Goal: Task Accomplishment & Management: Manage account settings

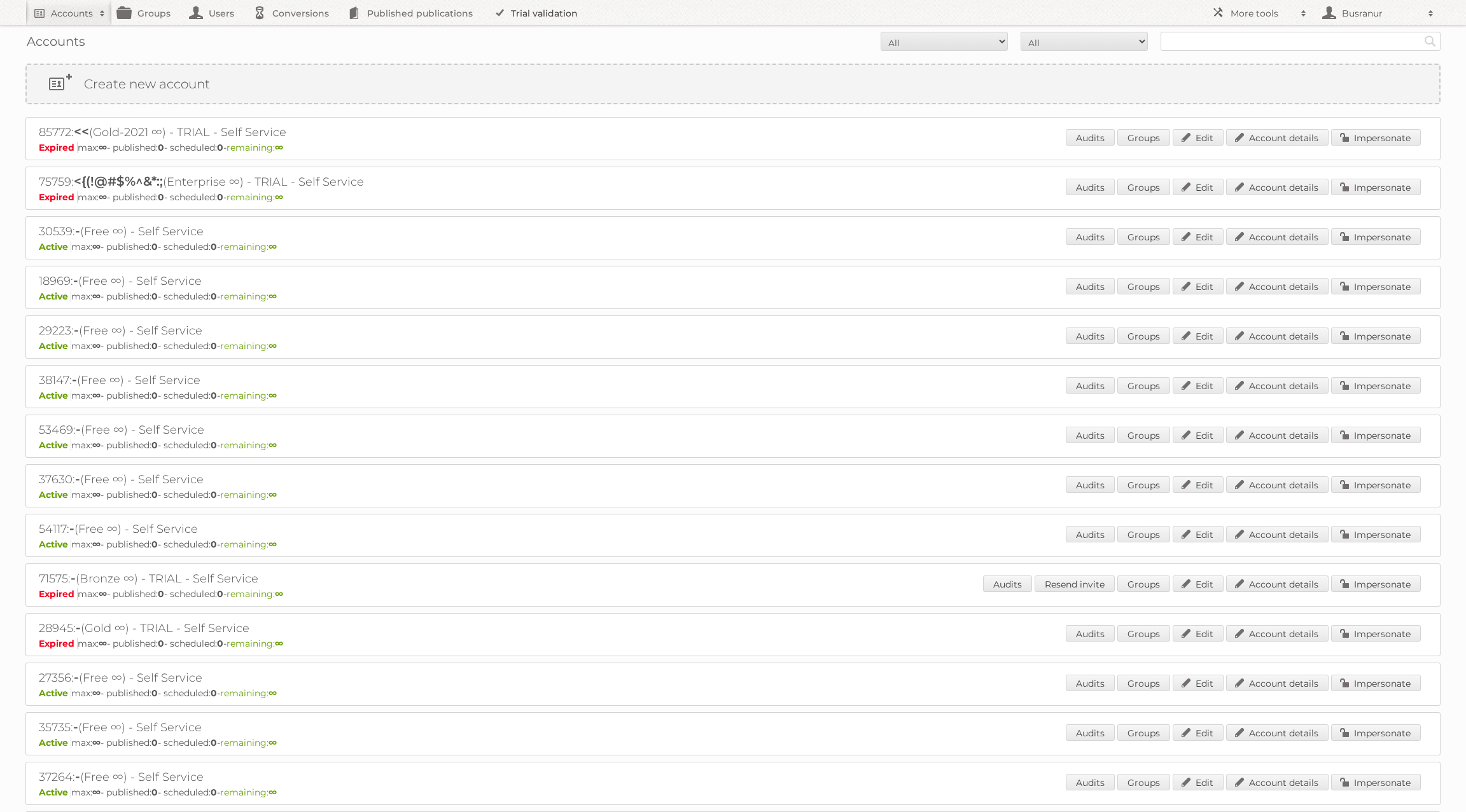
click at [515, 13] on link "Trial validation" at bounding box center [538, 13] width 105 height 26
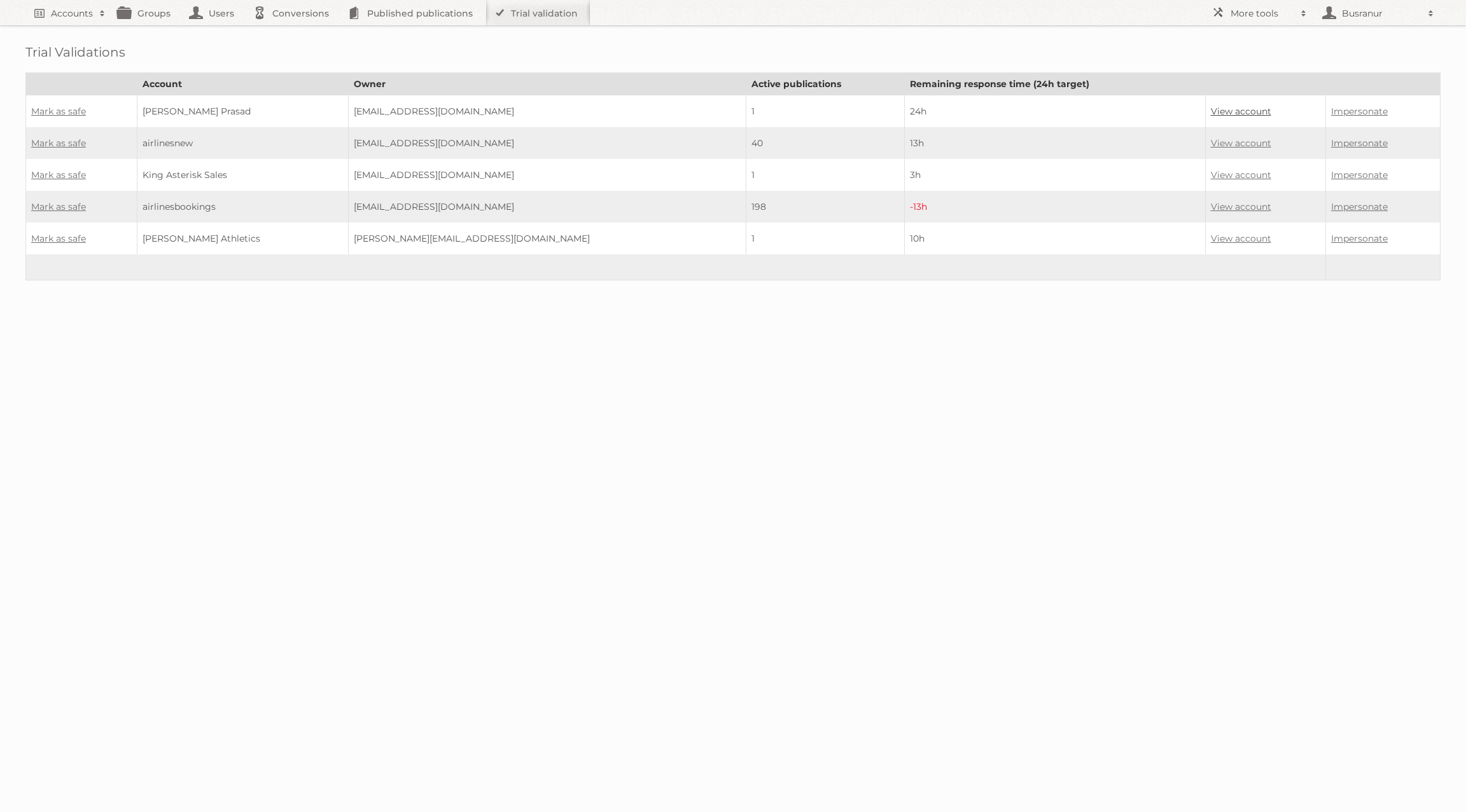
click at [1211, 112] on link "View account" at bounding box center [1241, 111] width 61 height 11
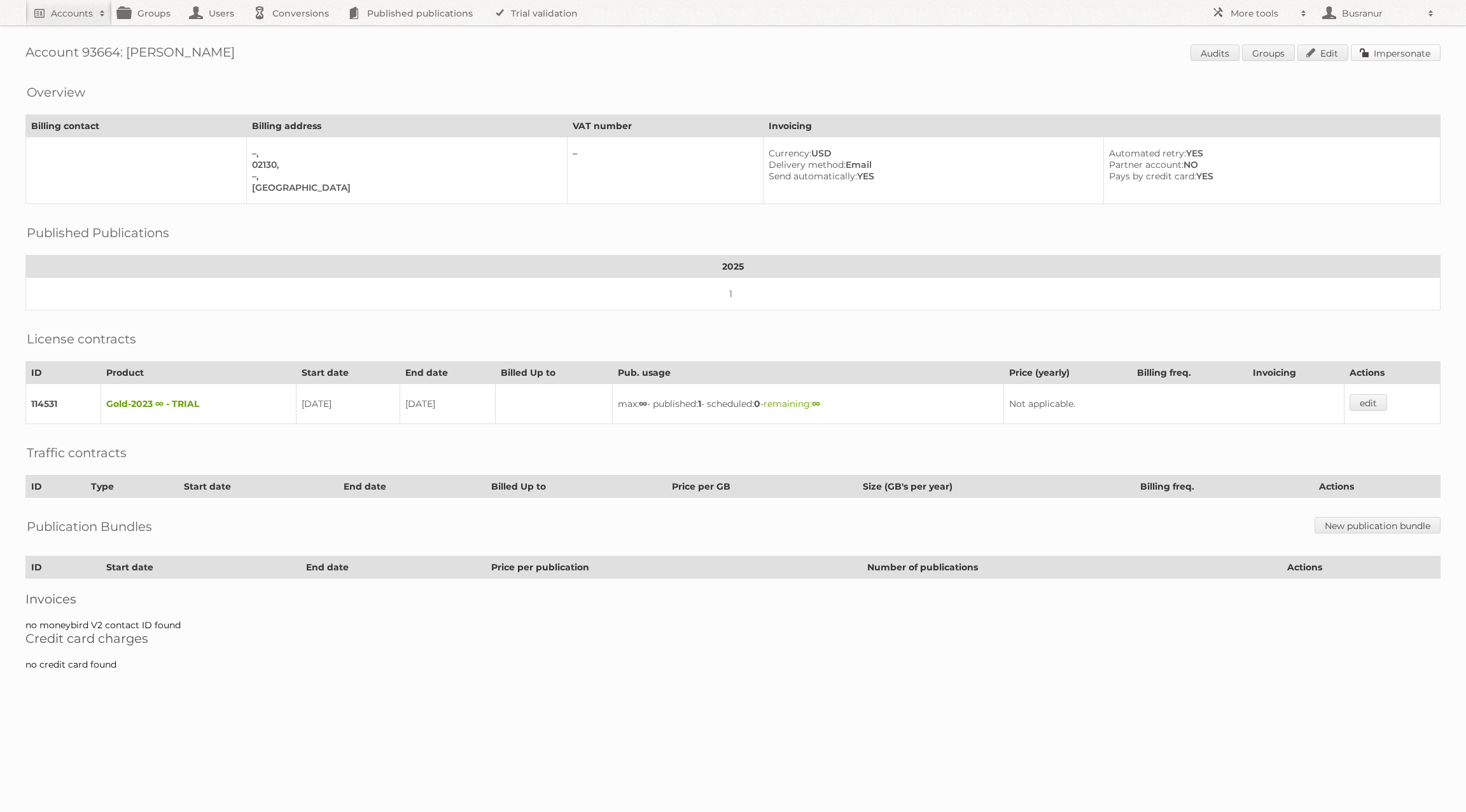
click at [1420, 54] on link "Impersonate" at bounding box center [1396, 53] width 89 height 17
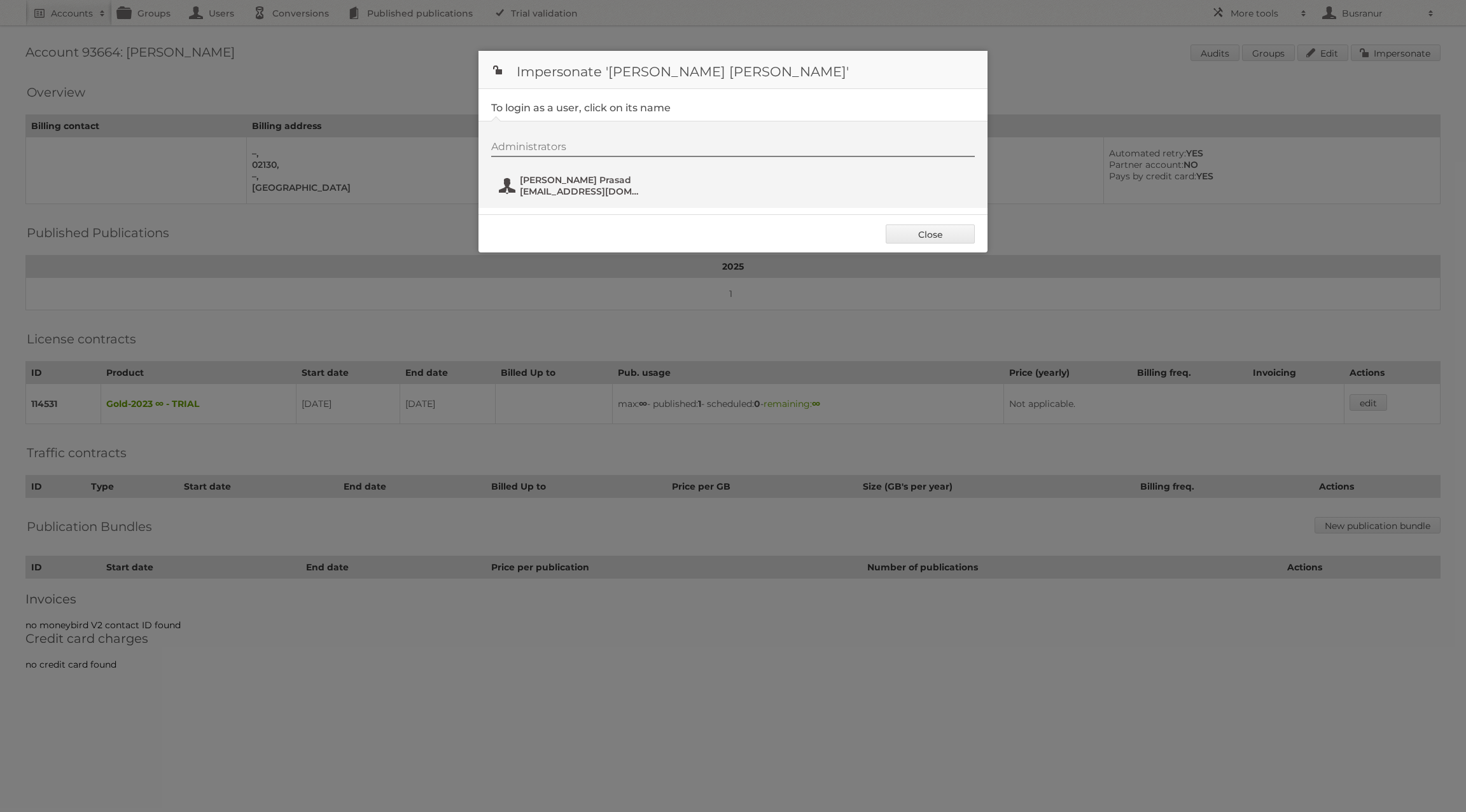
click at [576, 187] on span "asprasad@umass.edu" at bounding box center [581, 191] width 123 height 11
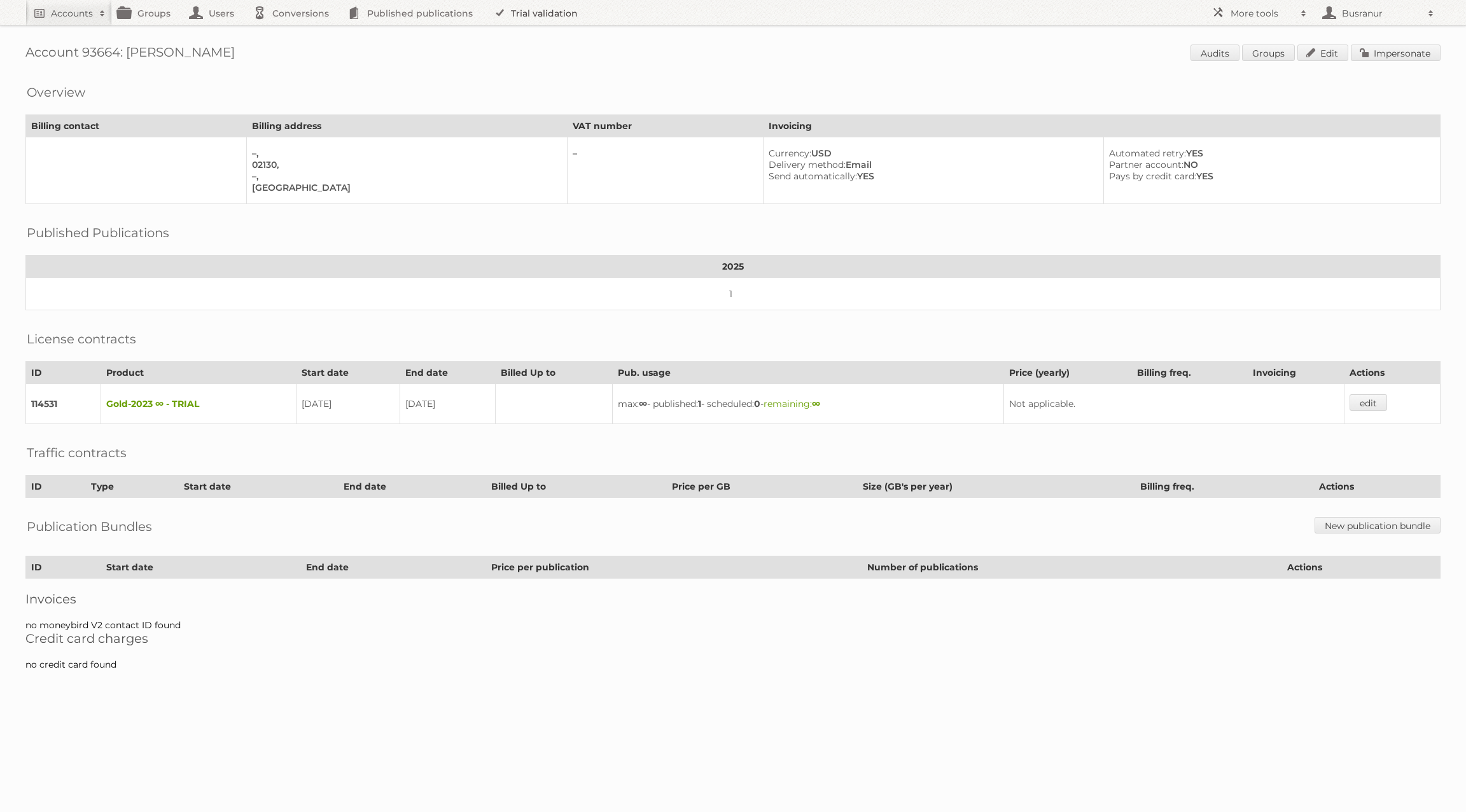
click at [568, 18] on link "Trial validation" at bounding box center [538, 13] width 105 height 26
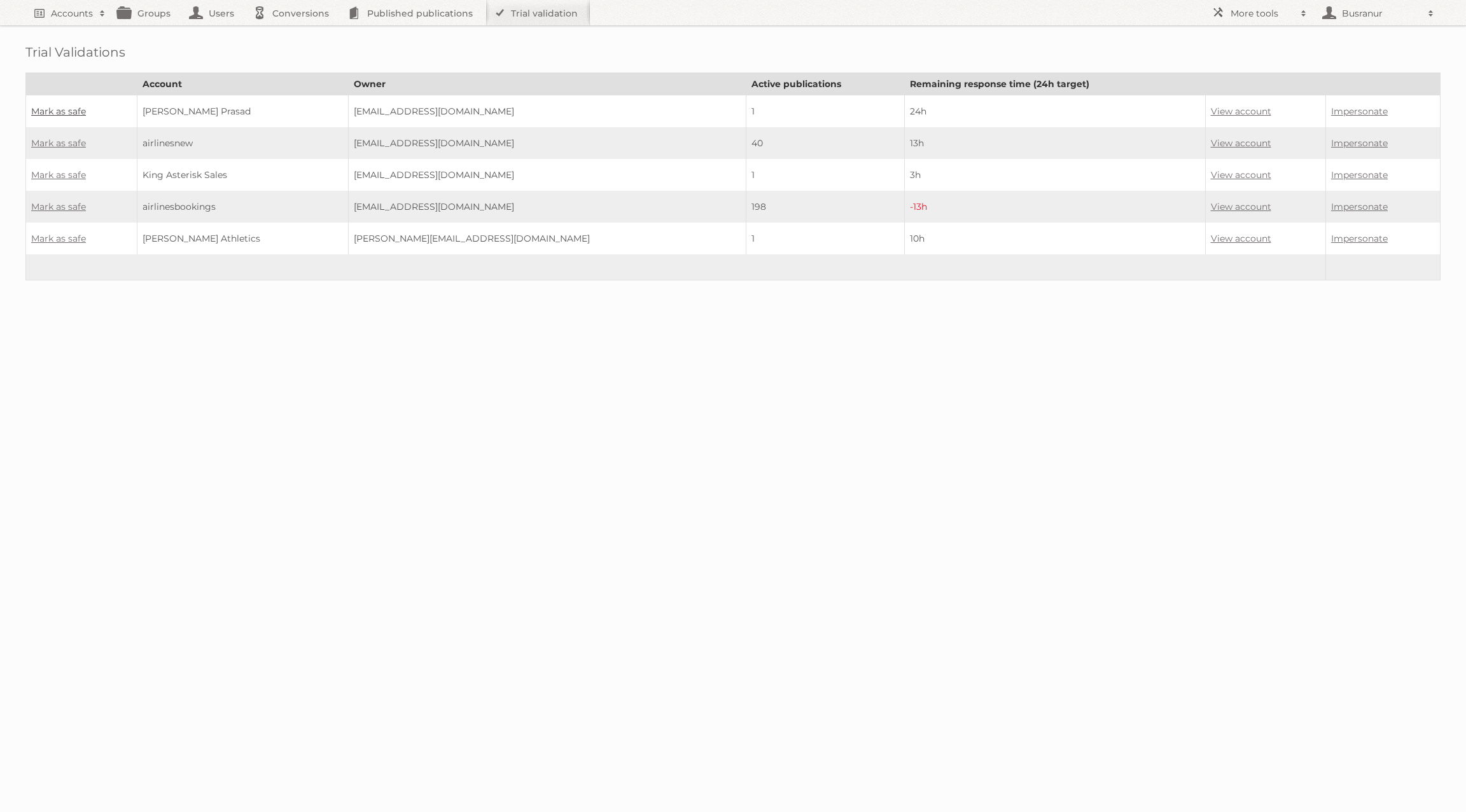
click at [75, 113] on link "Mark as safe" at bounding box center [58, 111] width 55 height 11
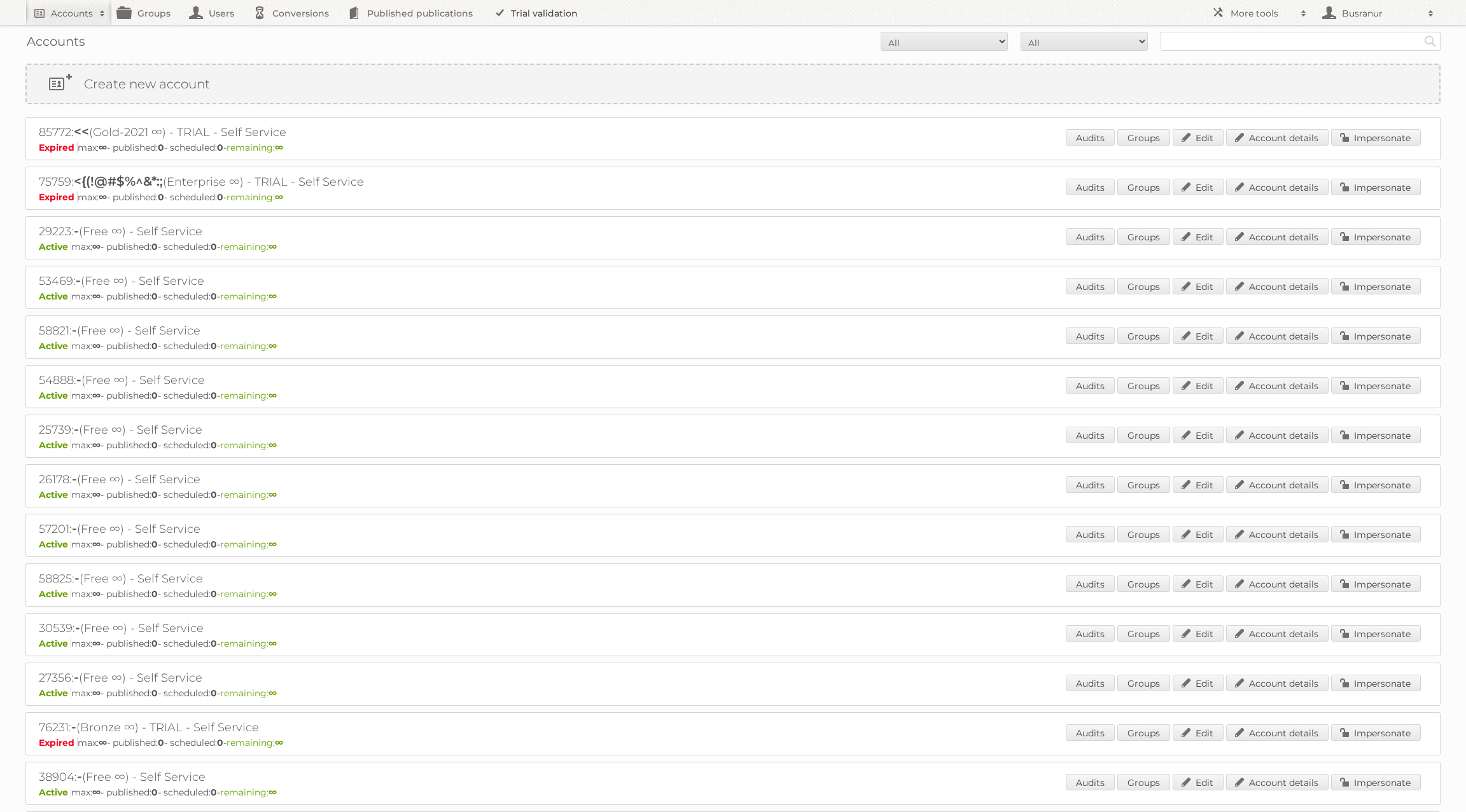
click at [547, 19] on link "Trial validation" at bounding box center [538, 13] width 105 height 26
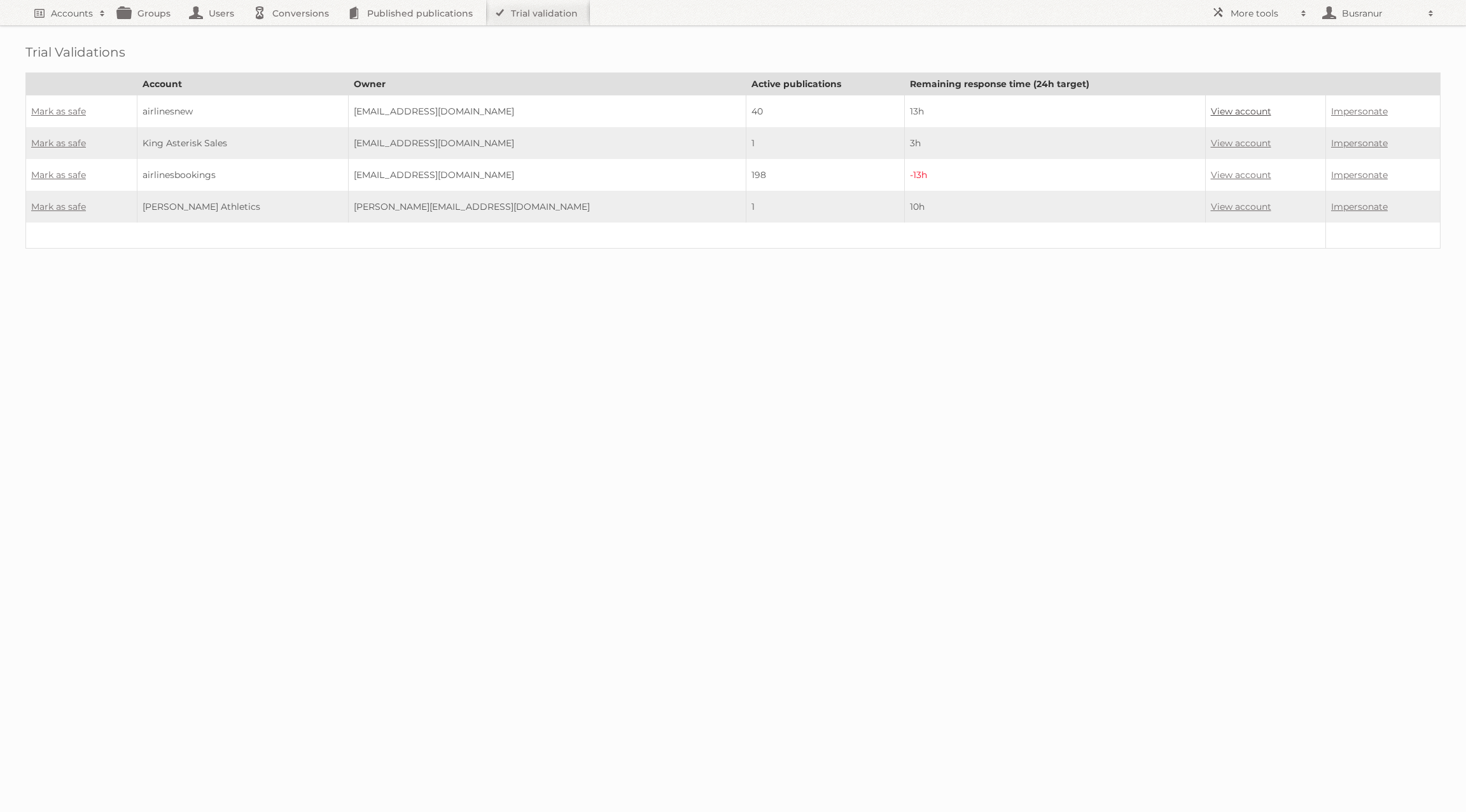
click at [1211, 108] on link "View account" at bounding box center [1241, 111] width 61 height 11
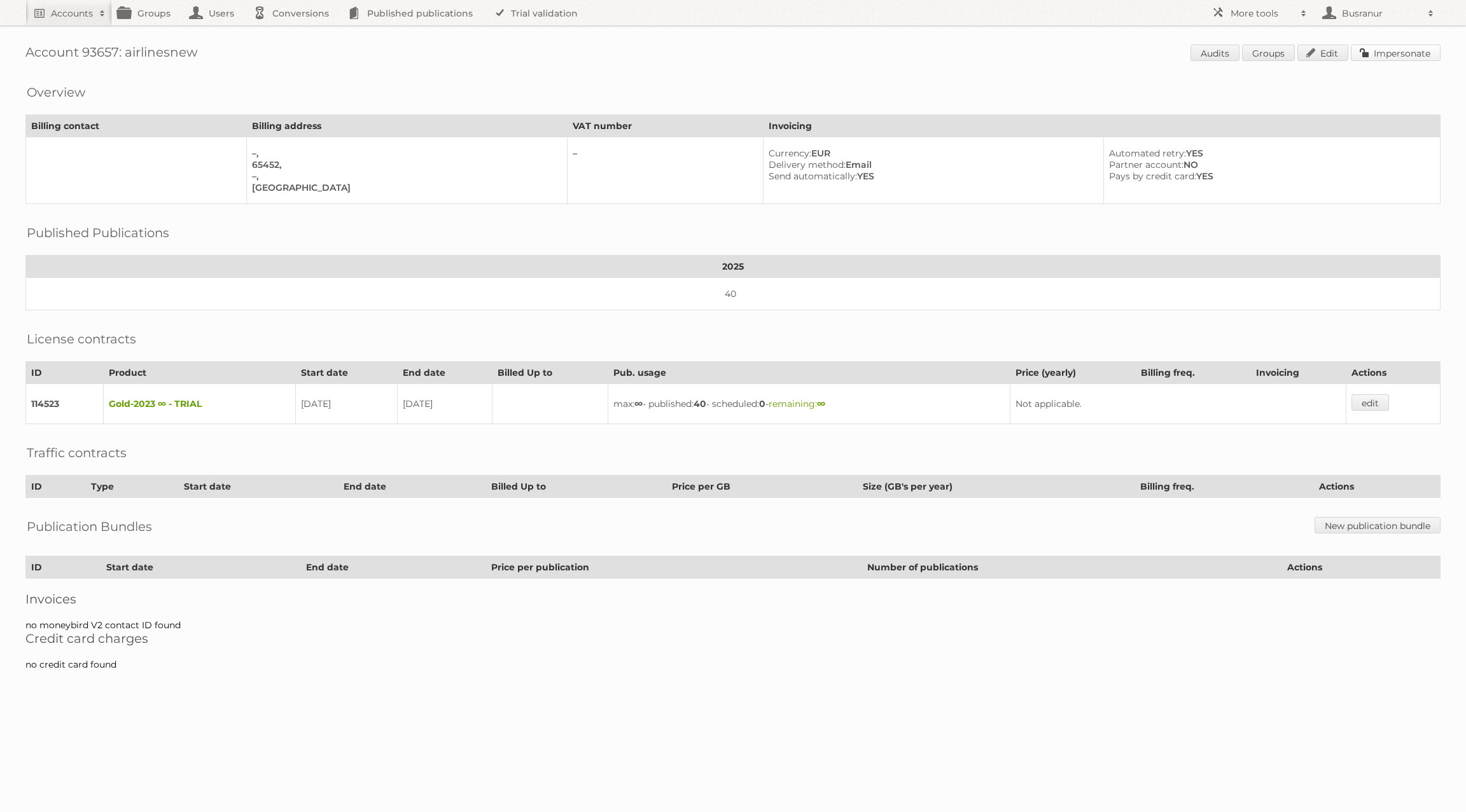
click at [1430, 55] on link "Impersonate" at bounding box center [1396, 53] width 89 height 17
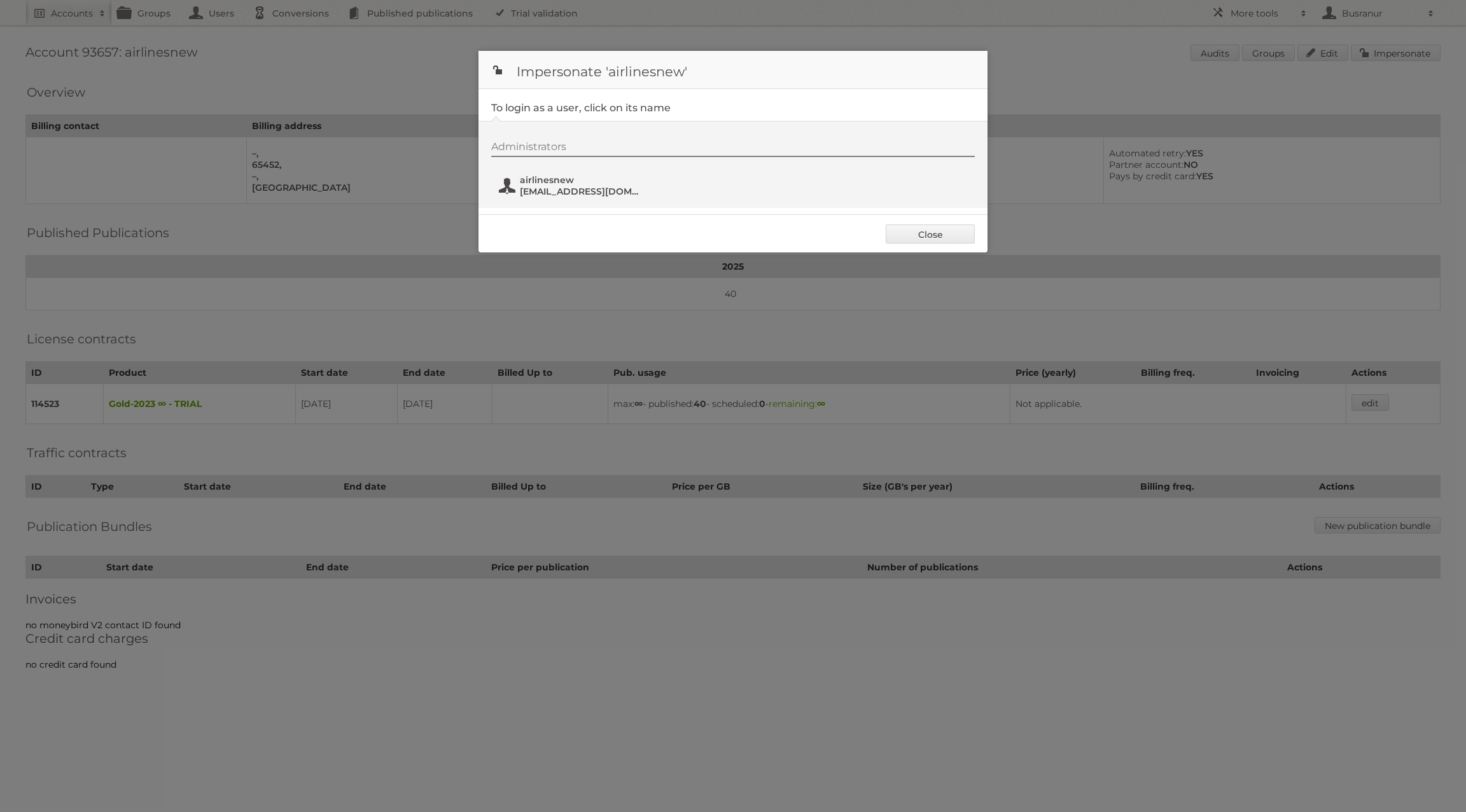
click at [598, 192] on span "airlinesnew@viralx.org" at bounding box center [581, 191] width 123 height 11
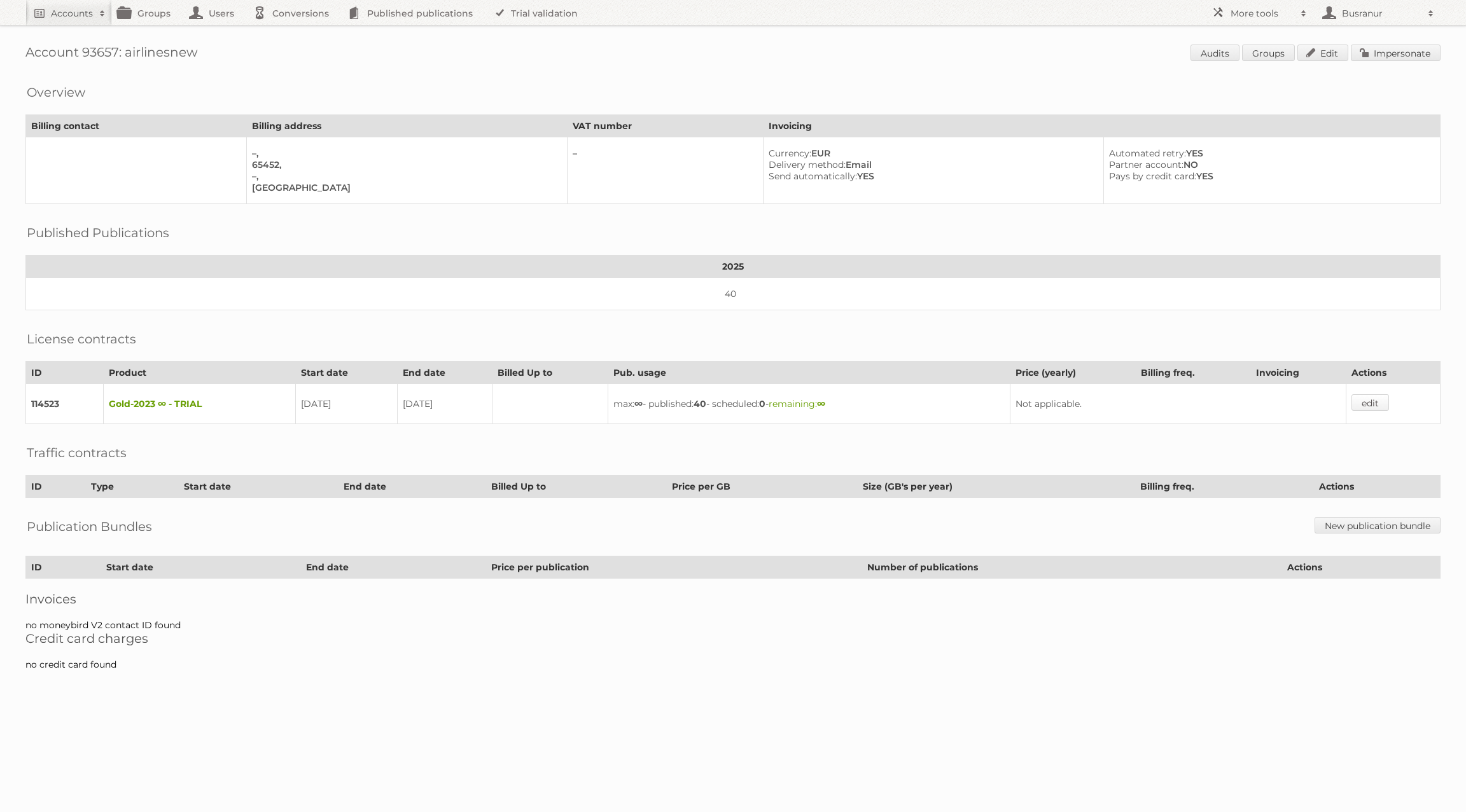
click at [1379, 397] on link "edit" at bounding box center [1371, 403] width 38 height 17
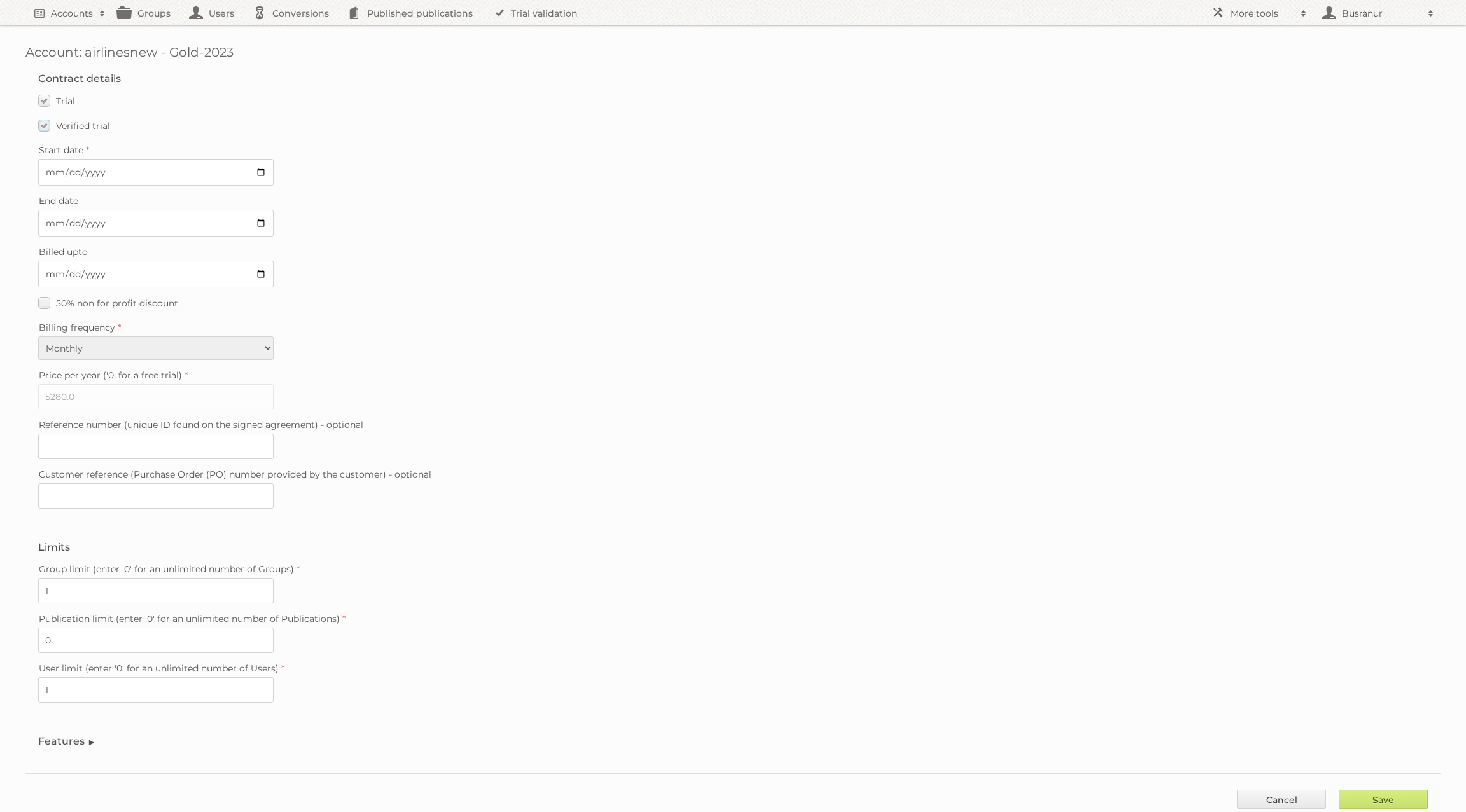
click at [42, 125] on label "Verified trial" at bounding box center [73, 126] width 72 height 18
click at [0, 0] on input "Verified trial" at bounding box center [0, 0] width 0 height 0
click at [54, 218] on input "2025-09-09" at bounding box center [155, 223] width 236 height 27
type input "2025-06-26"
click at [69, 217] on input "2025-06-26" at bounding box center [155, 223] width 236 height 27
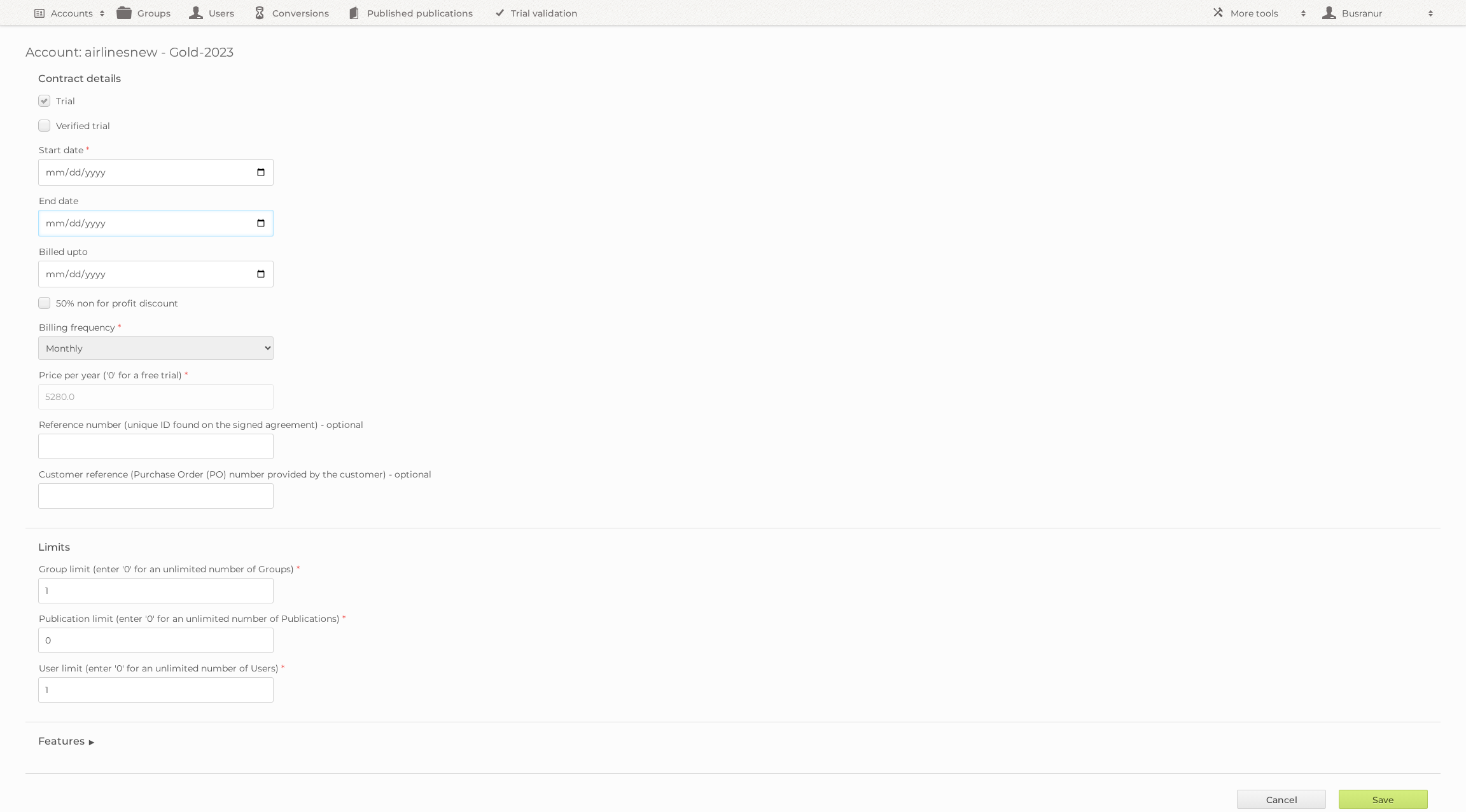
type input "2025-08-26"
click at [1409, 790] on input "Save" at bounding box center [1383, 799] width 89 height 19
type input "..."
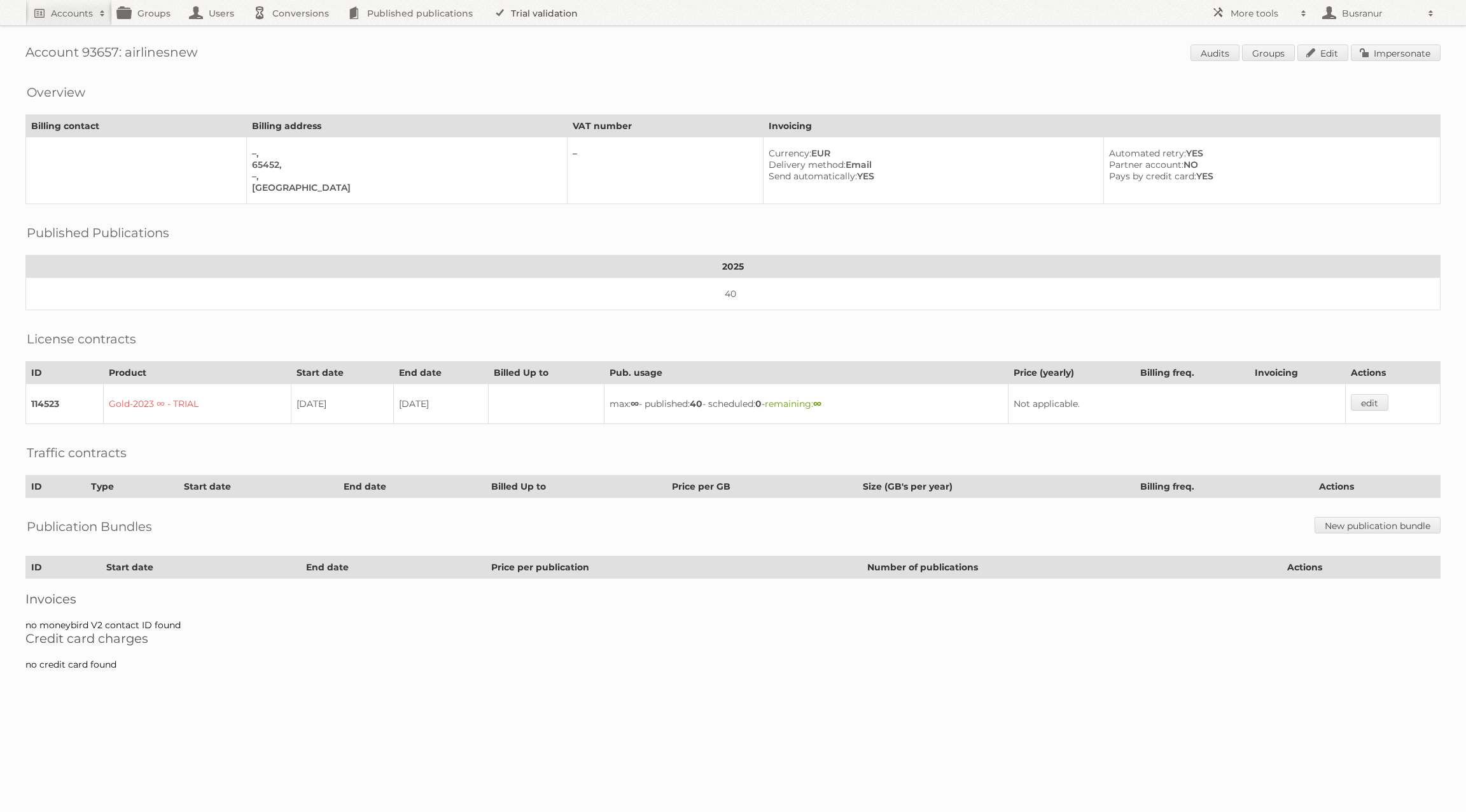
click at [574, 17] on link "Trial validation" at bounding box center [538, 13] width 105 height 26
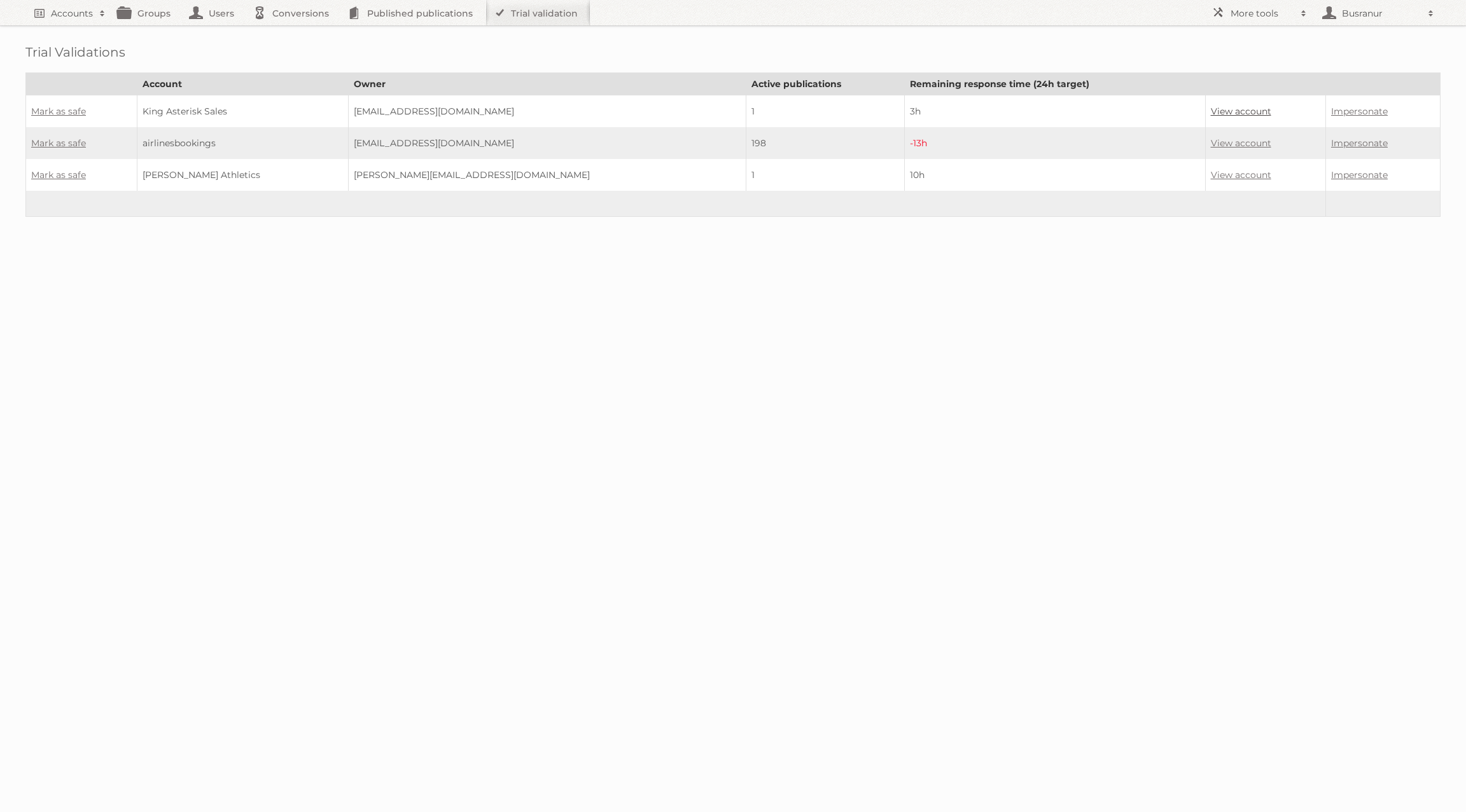
click at [1211, 113] on link "View account" at bounding box center [1241, 111] width 61 height 11
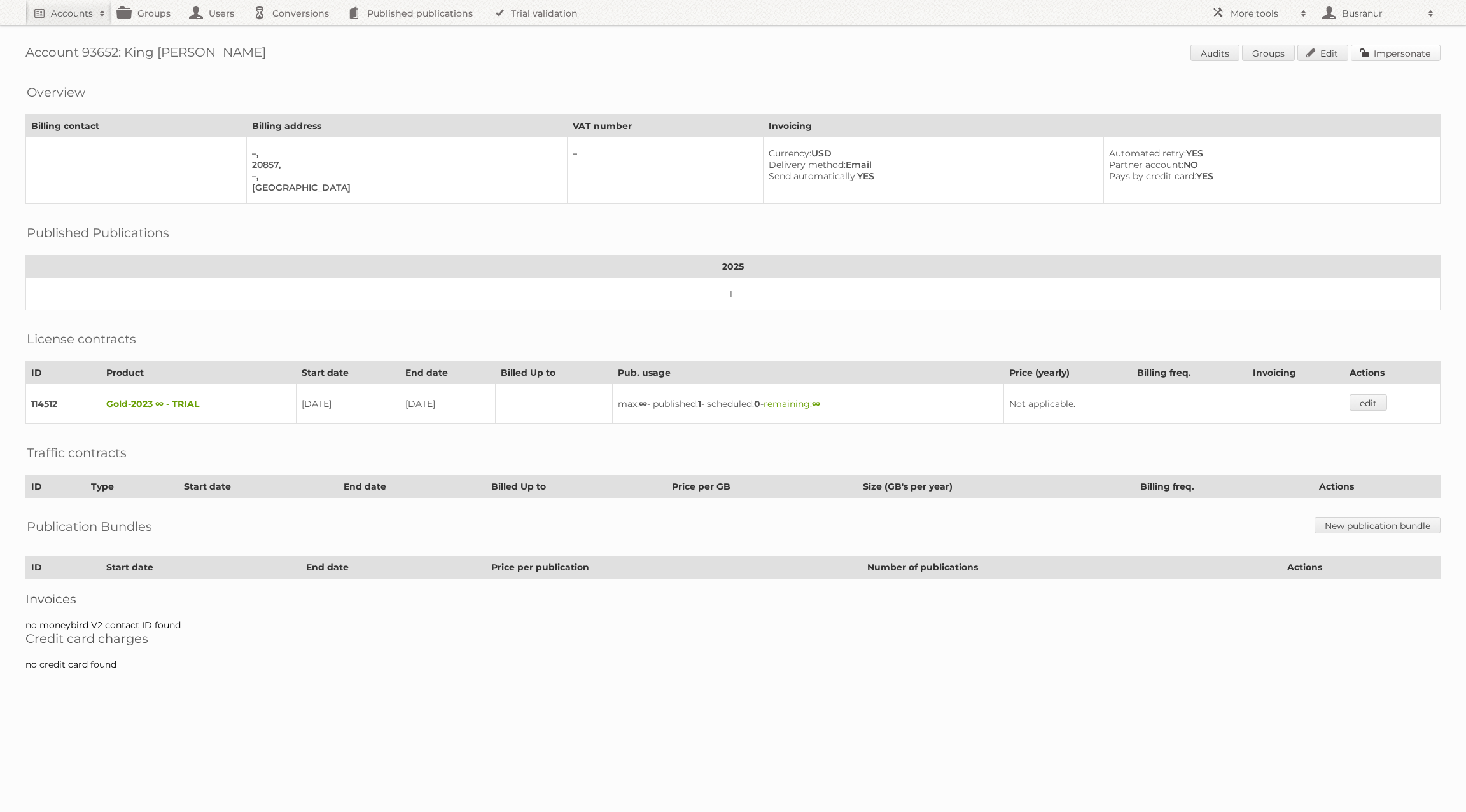
click at [1370, 50] on link "Impersonate" at bounding box center [1396, 53] width 89 height 17
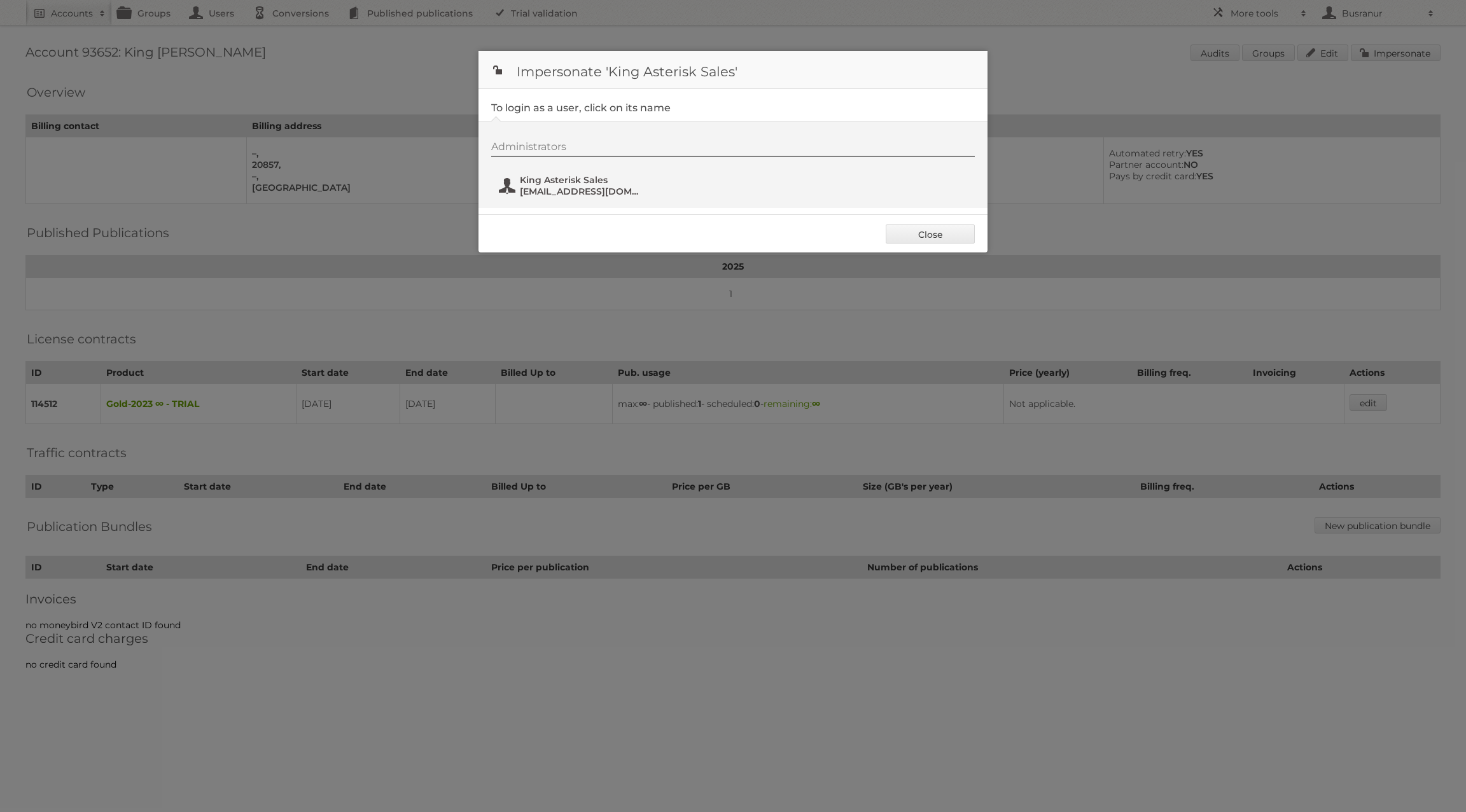
click at [560, 189] on span "[EMAIL_ADDRESS][DOMAIN_NAME]" at bounding box center [581, 191] width 123 height 11
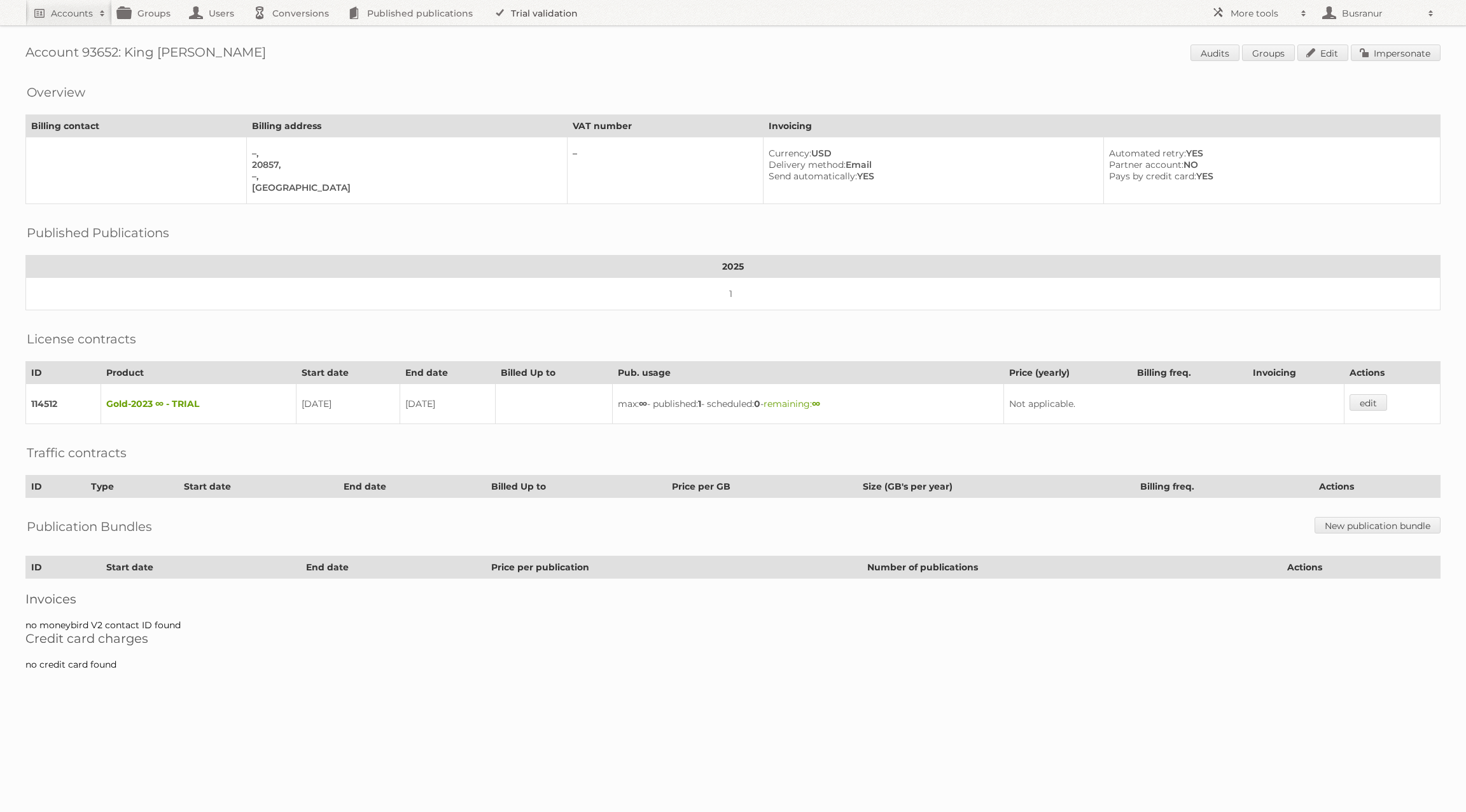
click at [546, 17] on link "Trial validation" at bounding box center [538, 13] width 105 height 26
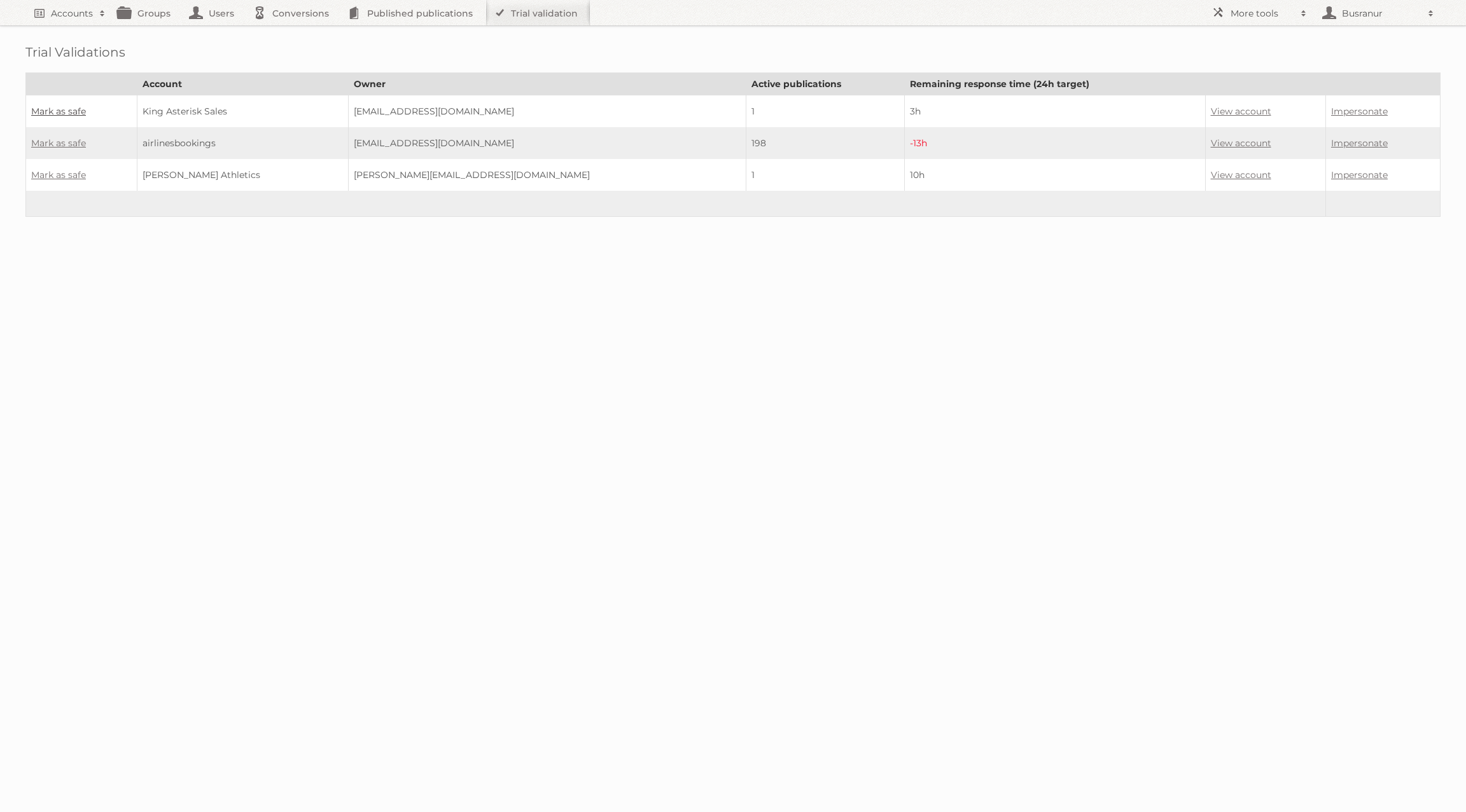
click at [76, 108] on link "Mark as safe" at bounding box center [58, 111] width 55 height 11
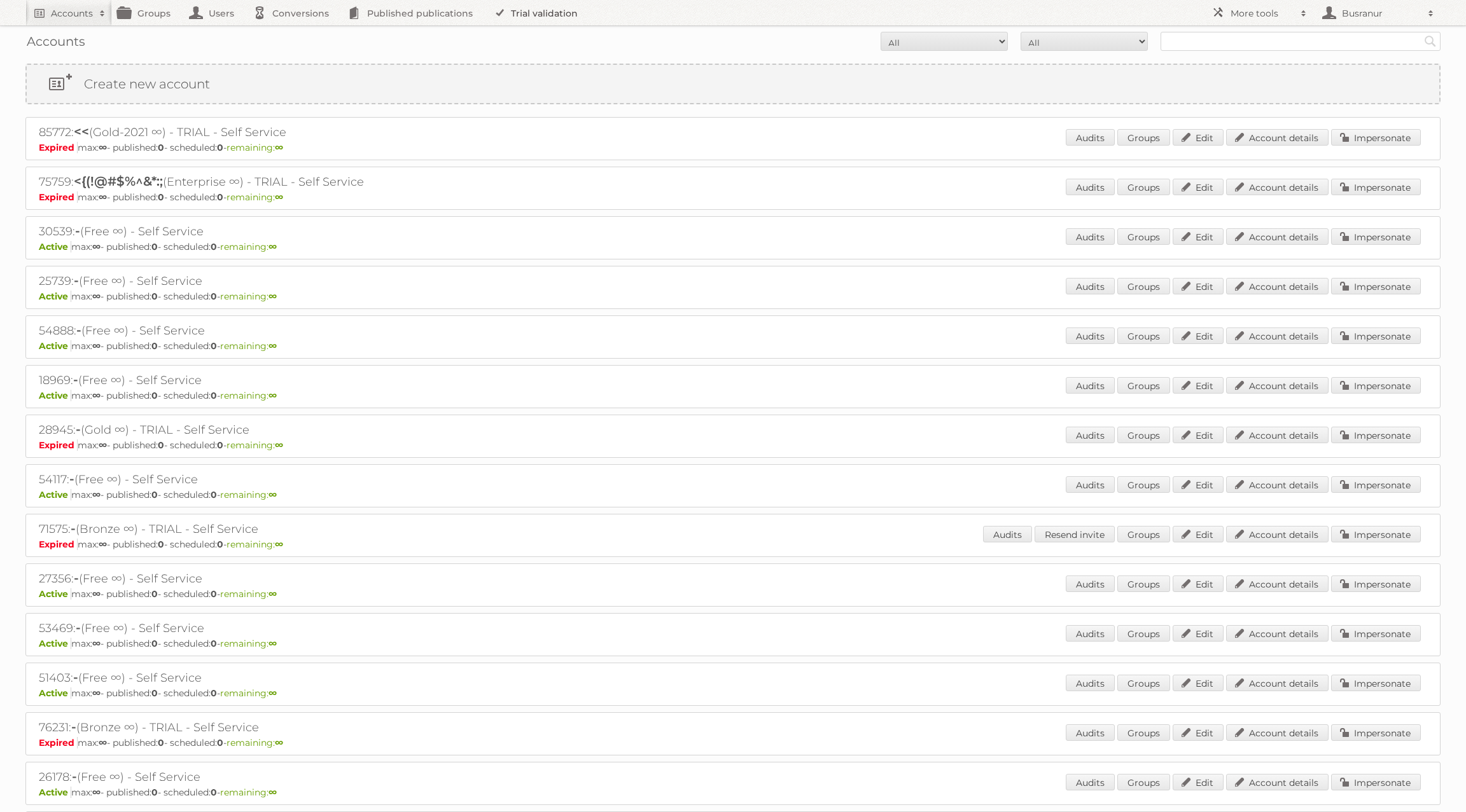
click at [547, 15] on link "Trial validation" at bounding box center [538, 13] width 105 height 26
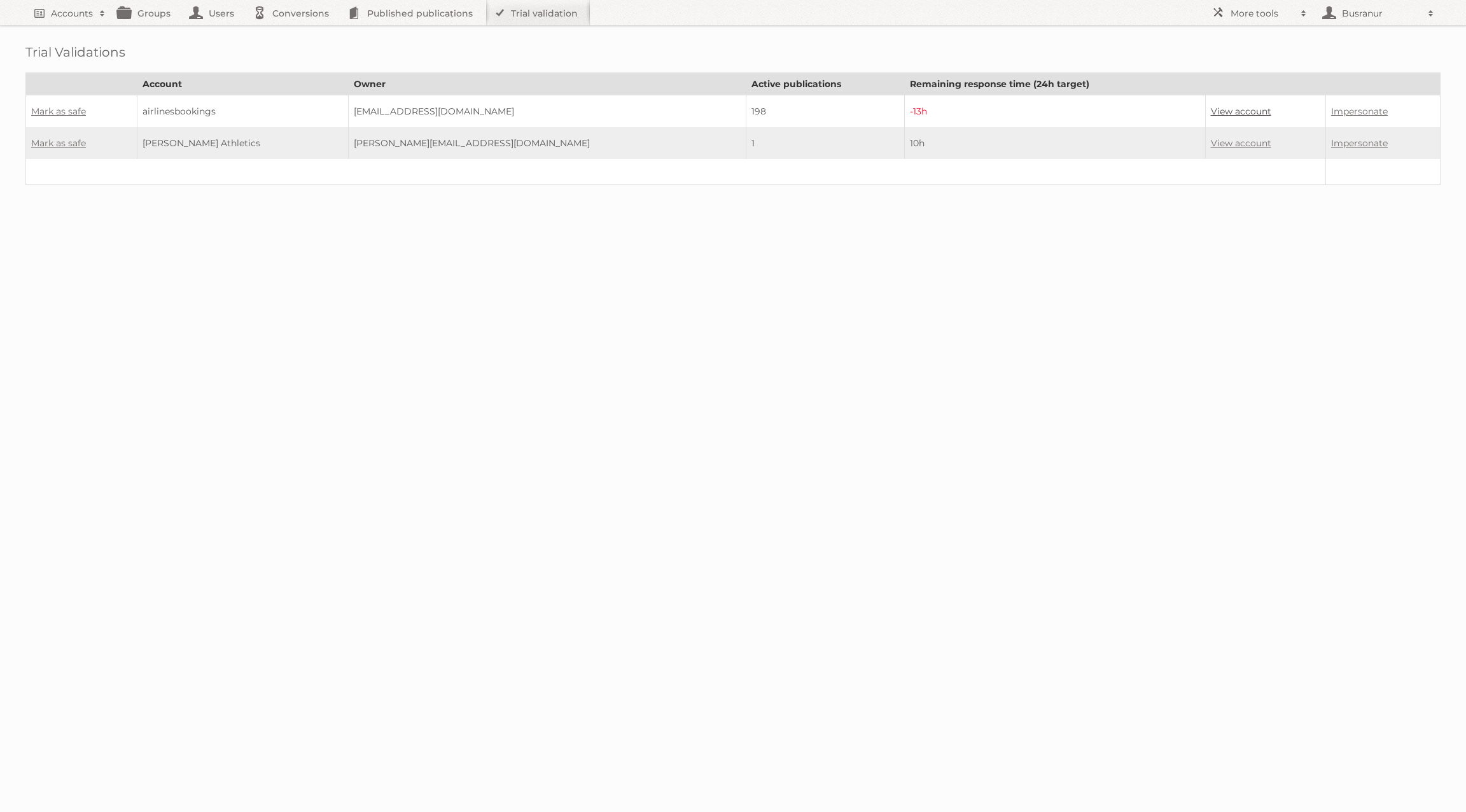
click at [1211, 110] on link "View account" at bounding box center [1241, 111] width 61 height 11
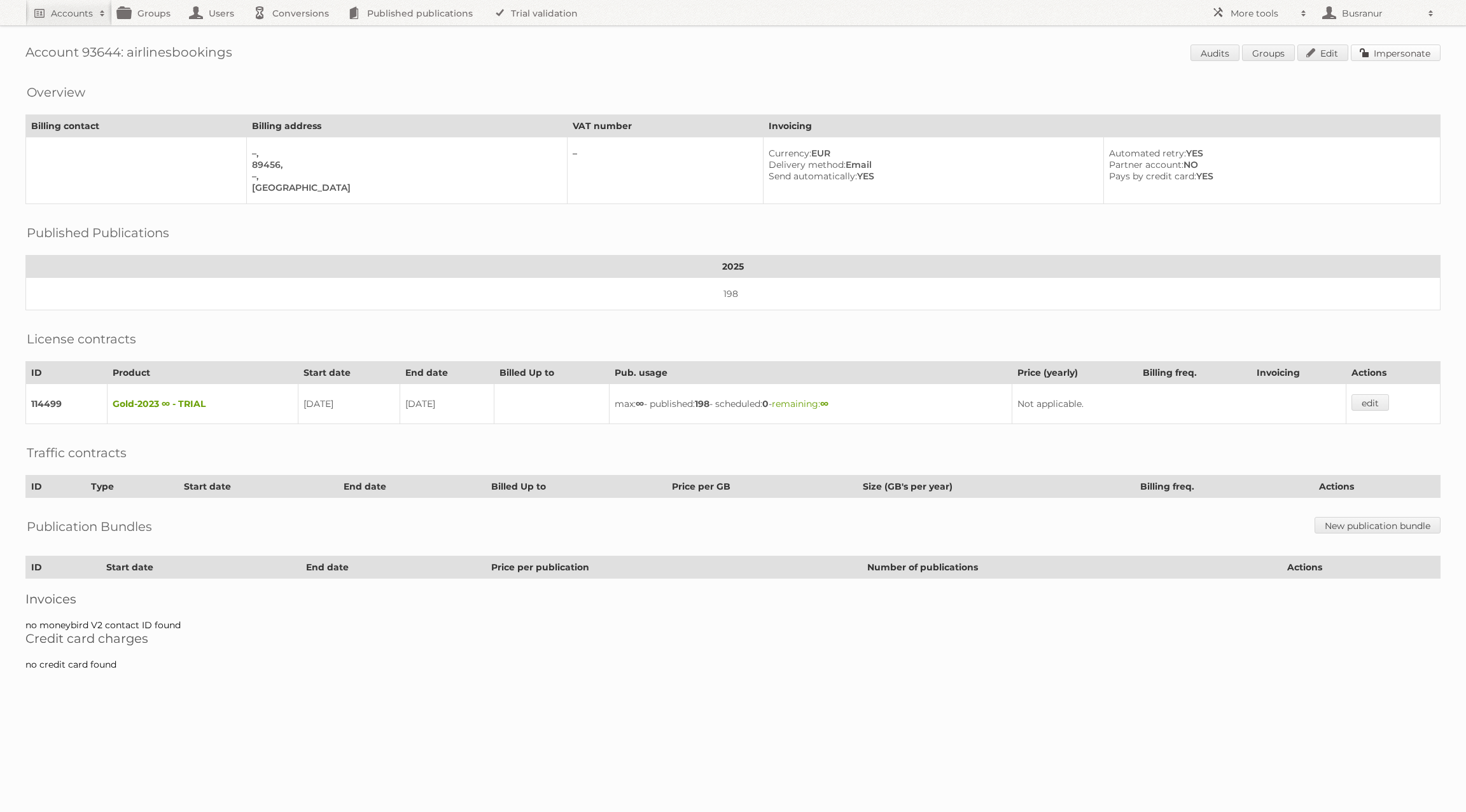
click at [1389, 52] on link "Impersonate" at bounding box center [1396, 53] width 89 height 17
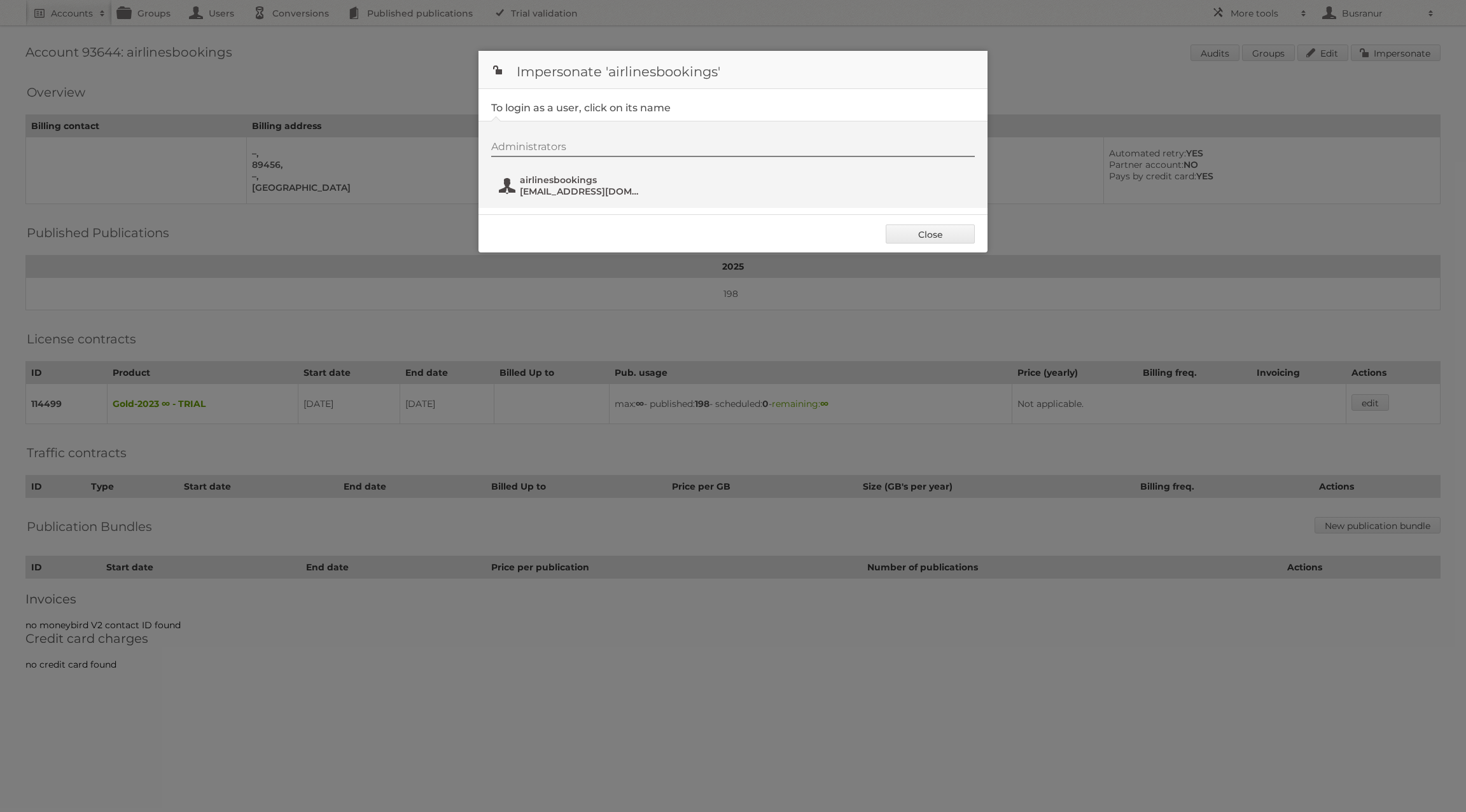
click at [584, 190] on span "[EMAIL_ADDRESS][DOMAIN_NAME]" at bounding box center [581, 191] width 123 height 11
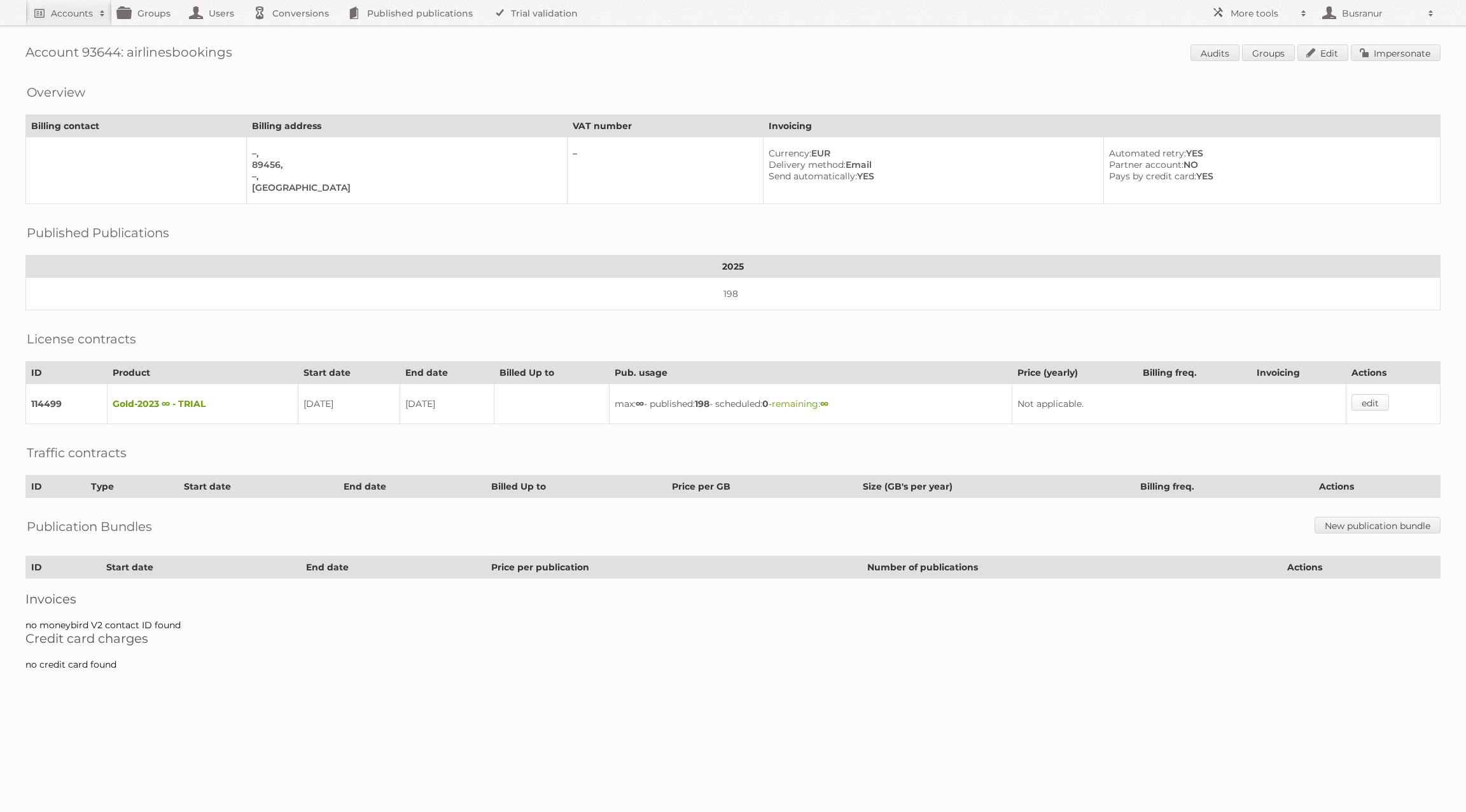
click at [1380, 397] on link "edit" at bounding box center [1371, 403] width 38 height 17
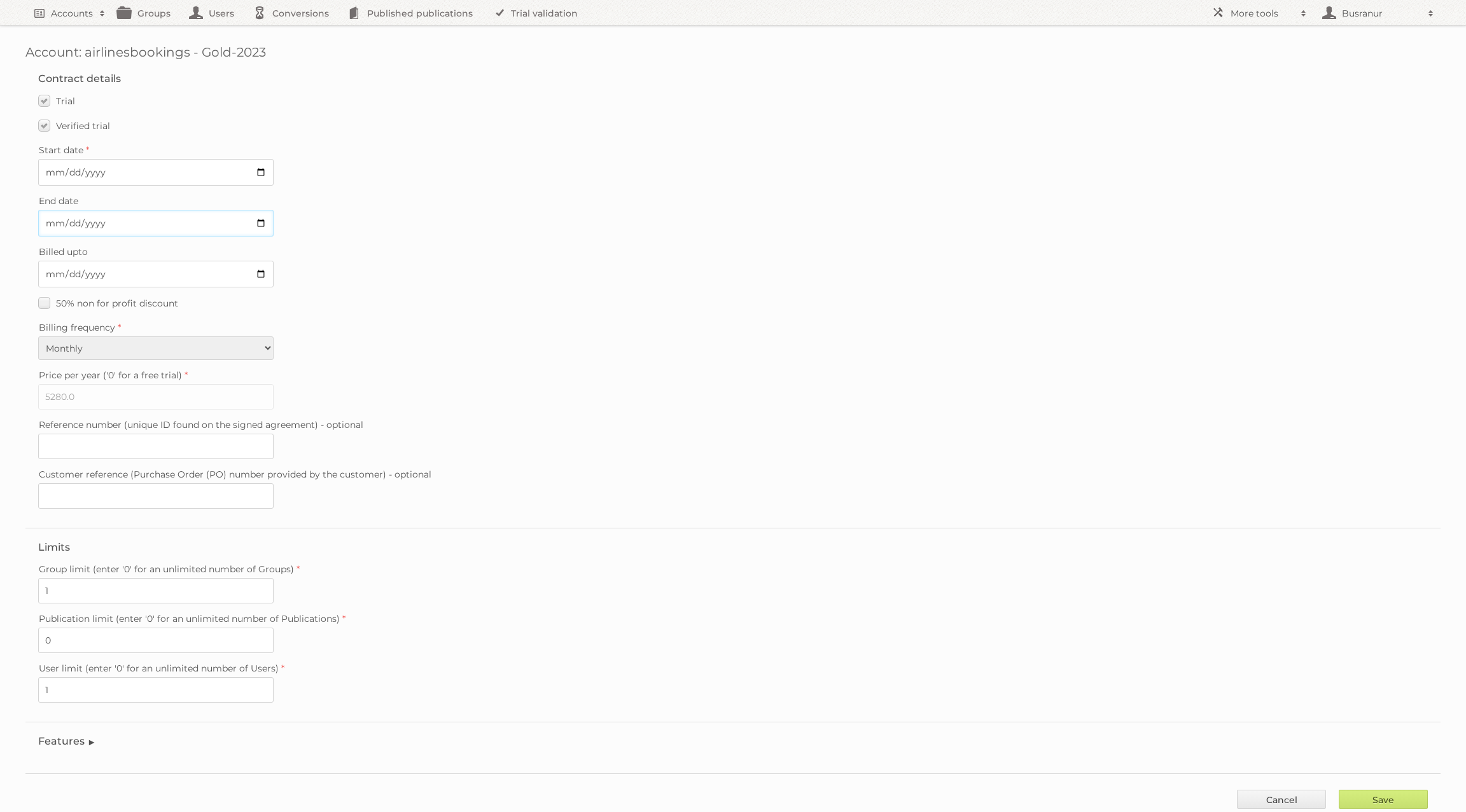
click at [52, 220] on input "2025-09-08" at bounding box center [155, 223] width 236 height 27
type input "2025-09-25"
type input "2025-08-25"
click at [43, 127] on label "Verified trial" at bounding box center [73, 126] width 72 height 18
click at [0, 0] on input "Verified trial" at bounding box center [0, 0] width 0 height 0
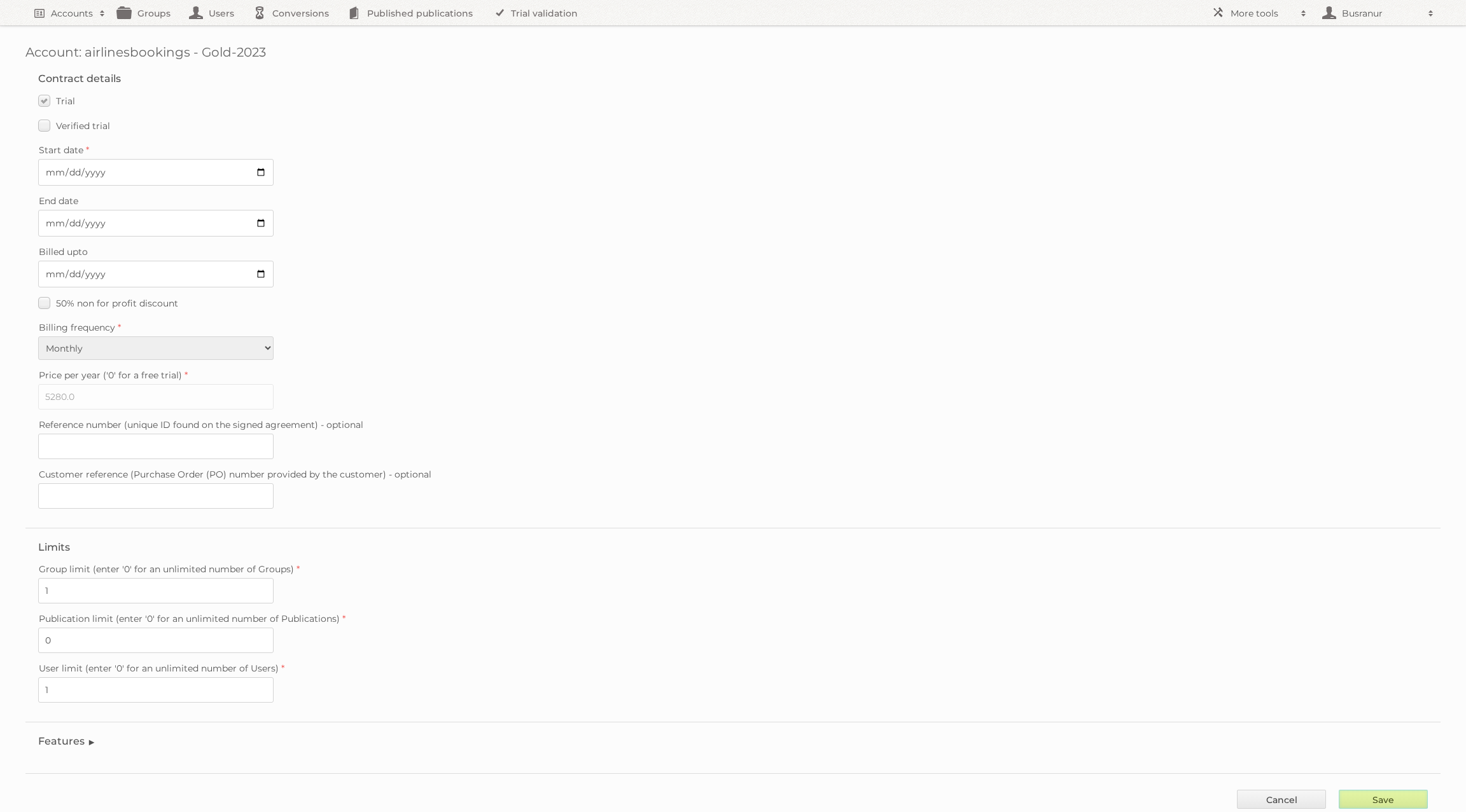
click at [1380, 790] on input "Save" at bounding box center [1383, 799] width 89 height 19
type input "..."
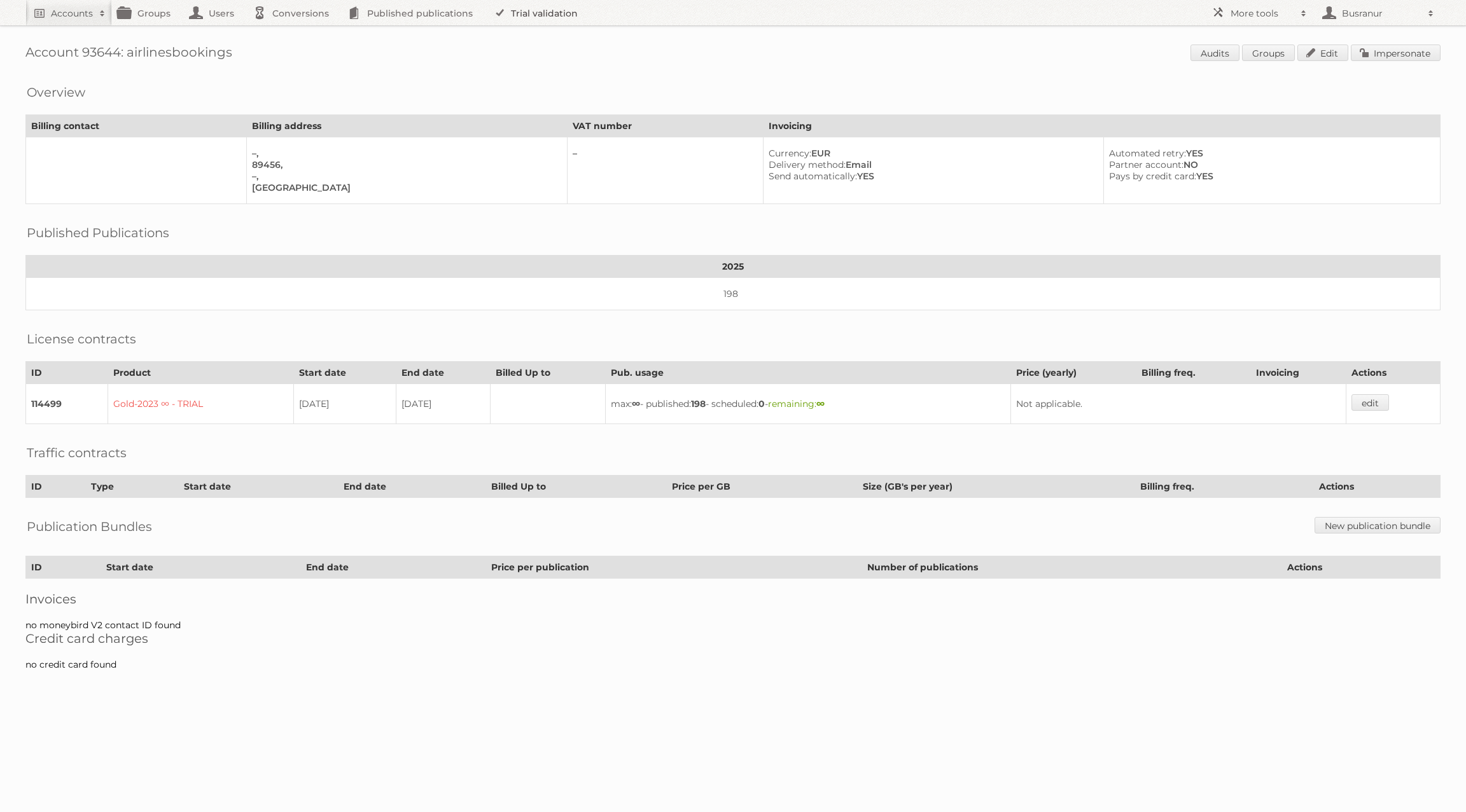
click at [514, 8] on link "Trial validation" at bounding box center [538, 13] width 105 height 26
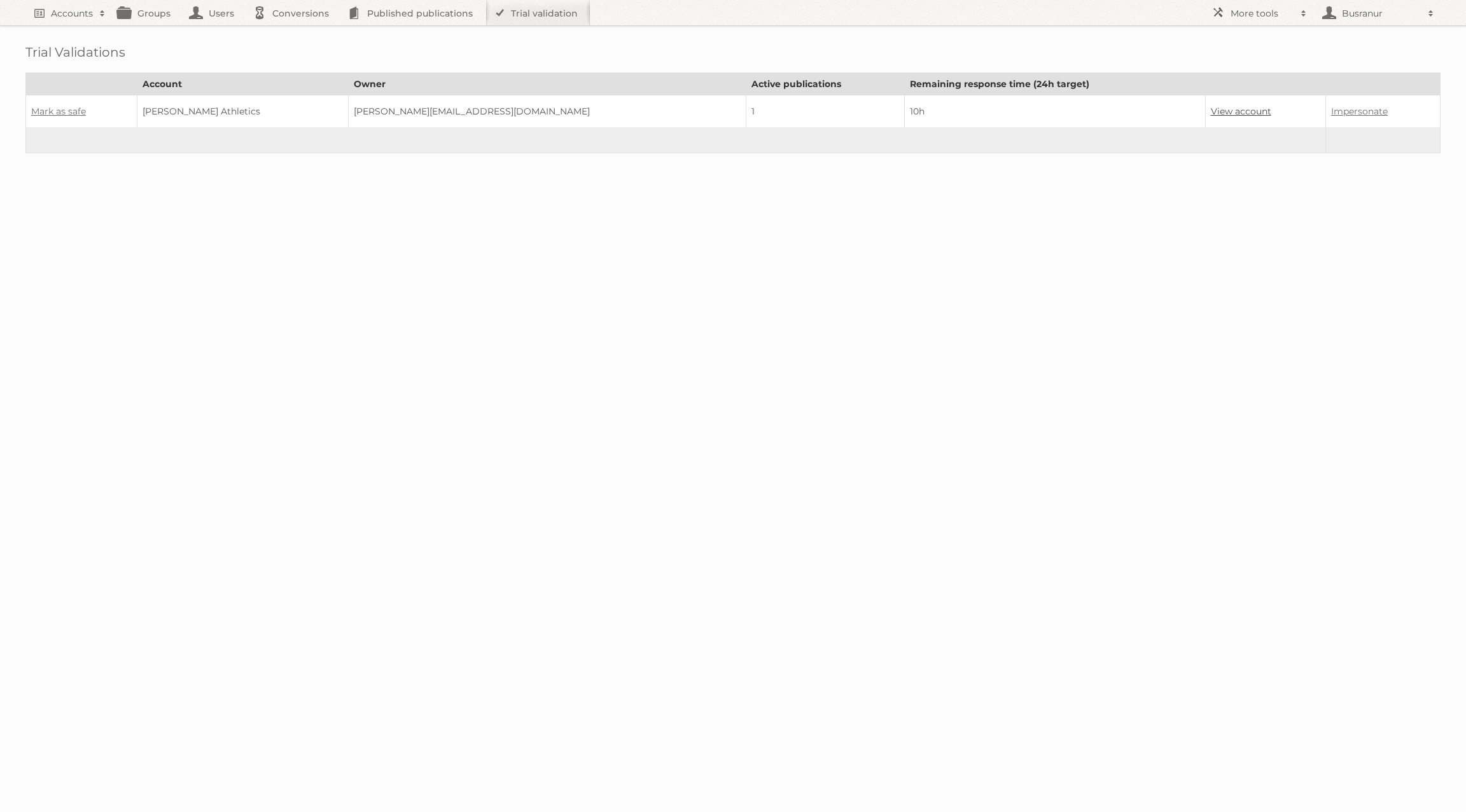
click at [1211, 110] on link "View account" at bounding box center [1241, 111] width 61 height 11
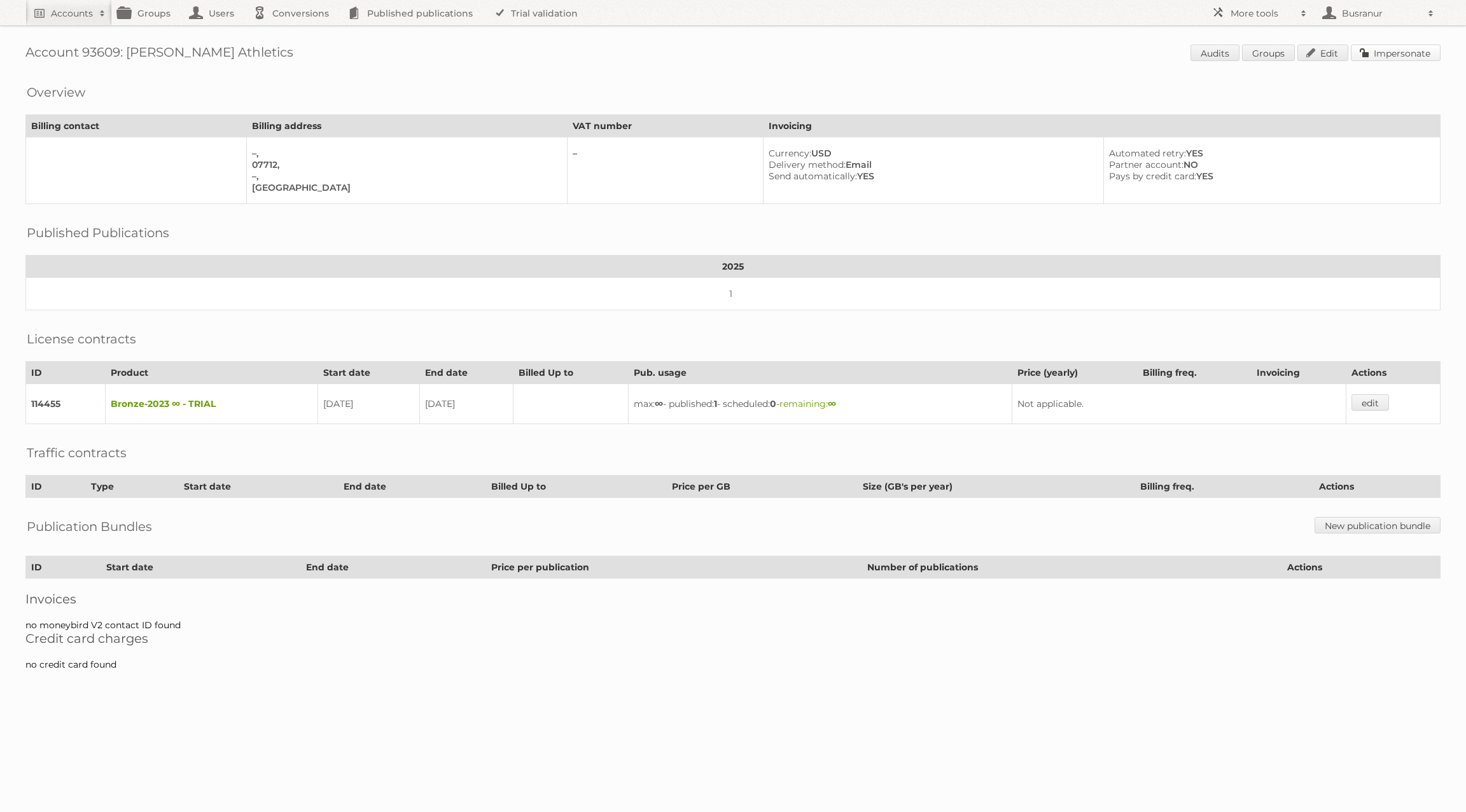
click at [1382, 45] on link "Impersonate" at bounding box center [1396, 53] width 89 height 17
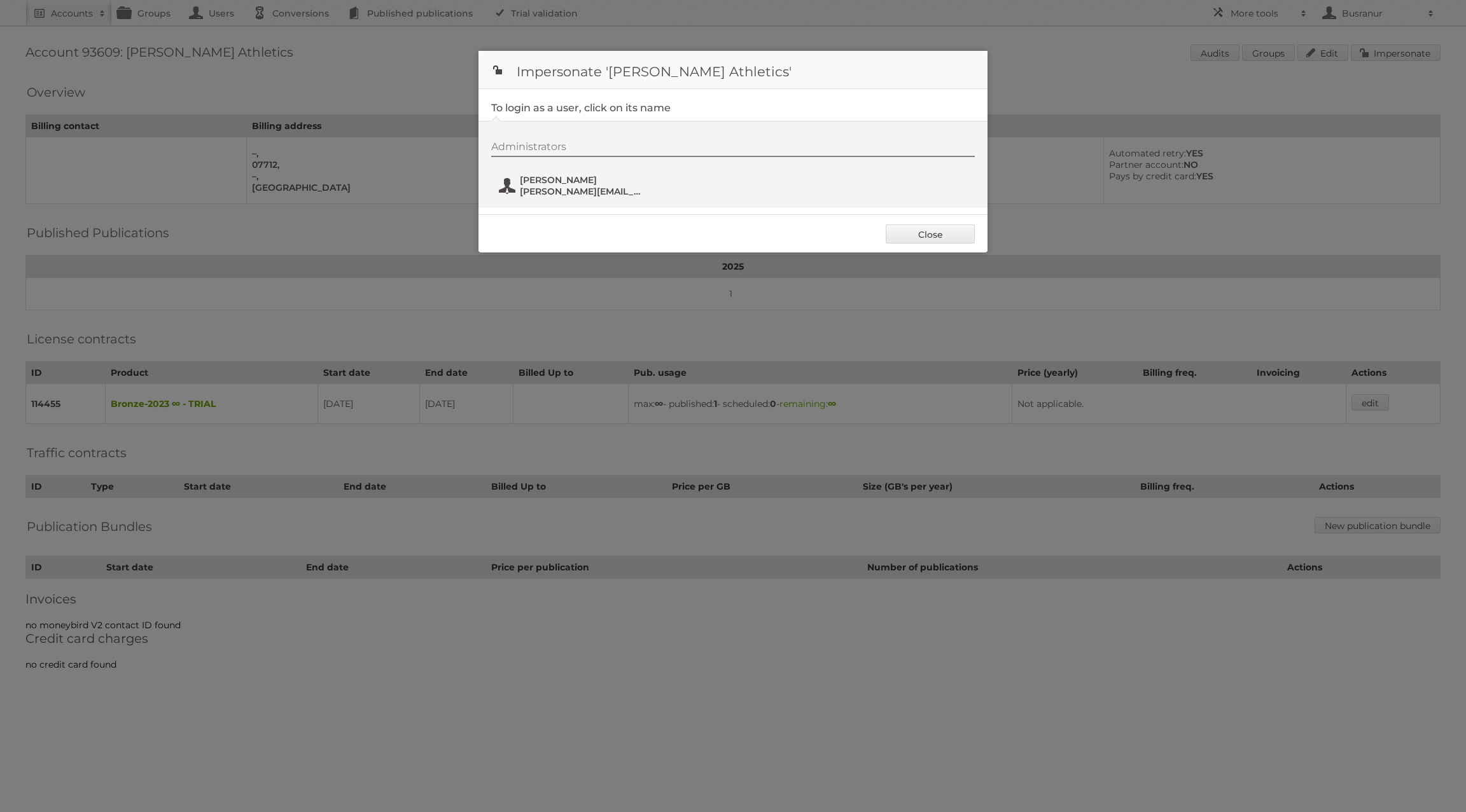
click at [552, 192] on span "[PERSON_NAME][EMAIL_ADDRESS][DOMAIN_NAME]" at bounding box center [581, 191] width 123 height 11
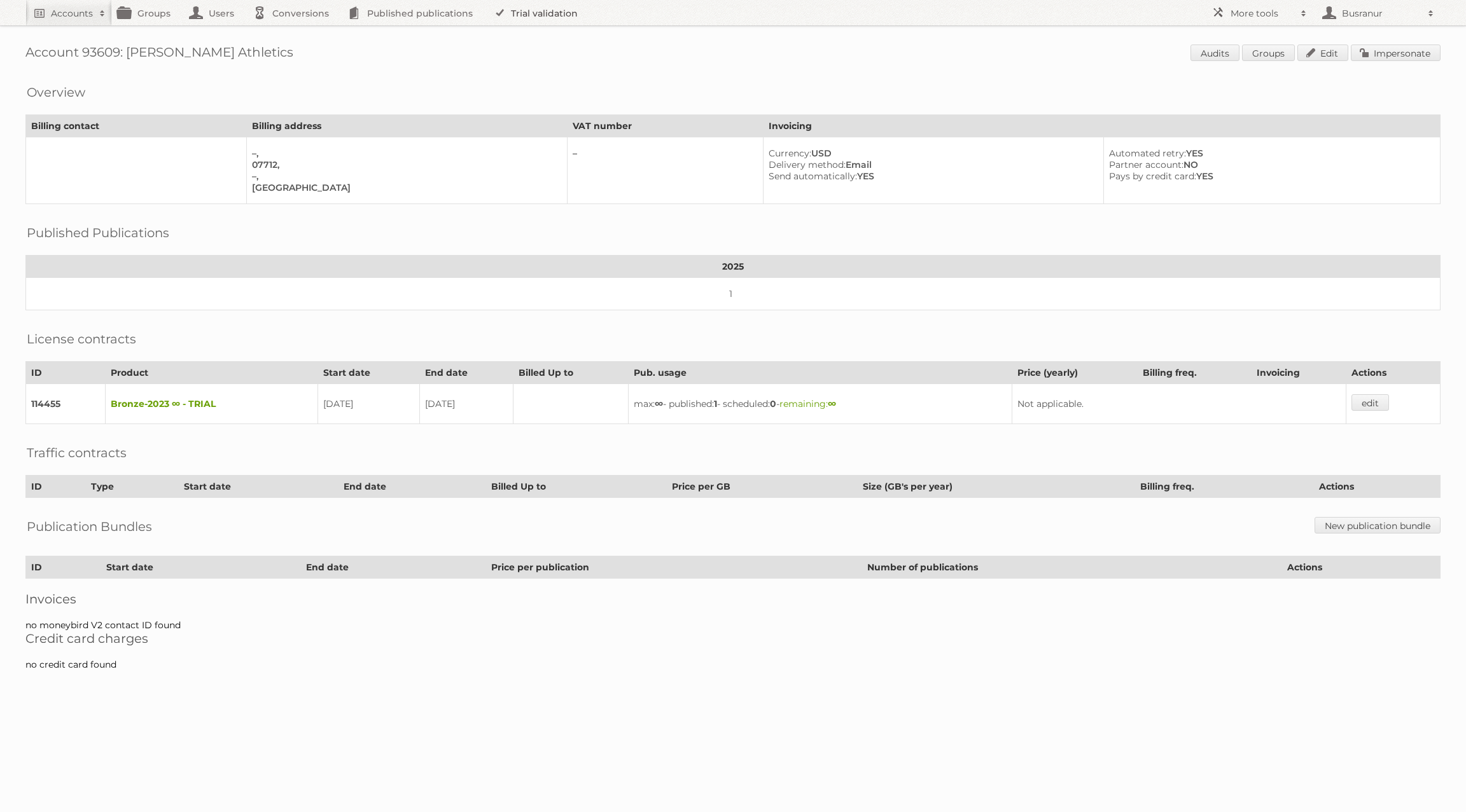
click at [551, 11] on link "Trial validation" at bounding box center [538, 13] width 105 height 26
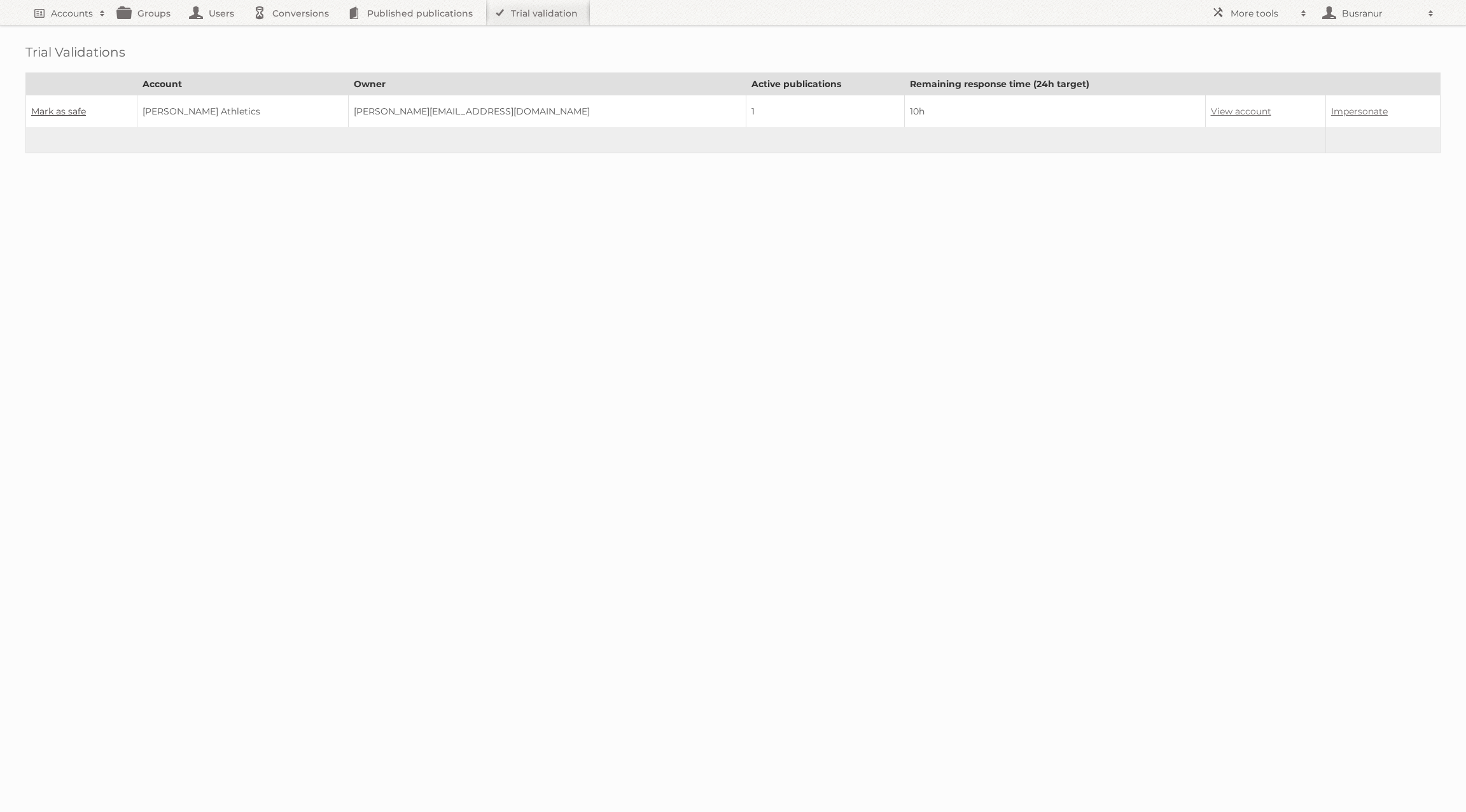
click at [64, 111] on link "Mark as safe" at bounding box center [58, 111] width 55 height 11
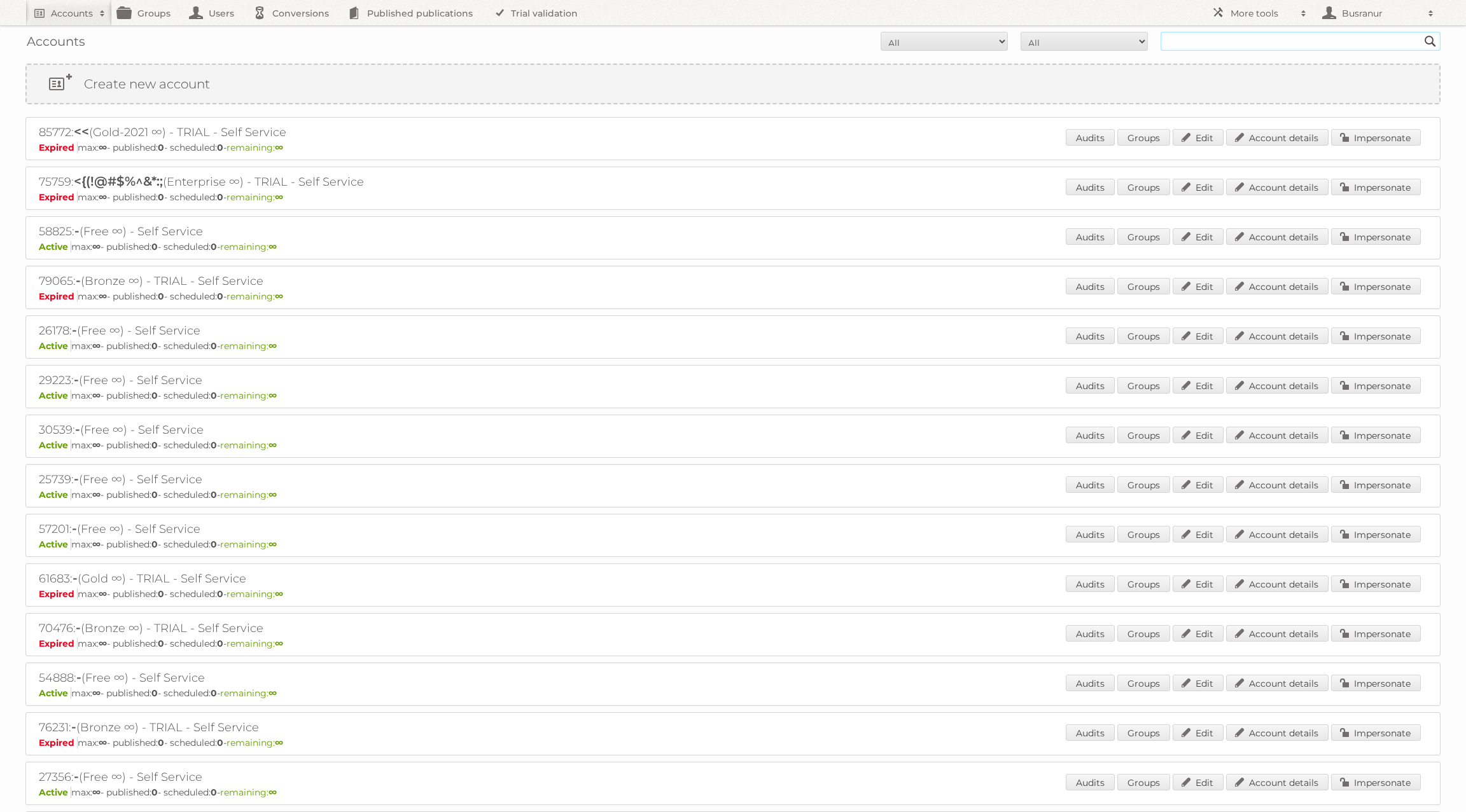
click at [1225, 43] on input "text" at bounding box center [1301, 41] width 280 height 19
paste input "[EMAIL_ADDRESS][DOMAIN_NAME]"
type input "[EMAIL_ADDRESS][DOMAIN_NAME]"
click at [1421, 32] on input "Search" at bounding box center [1430, 41] width 19 height 19
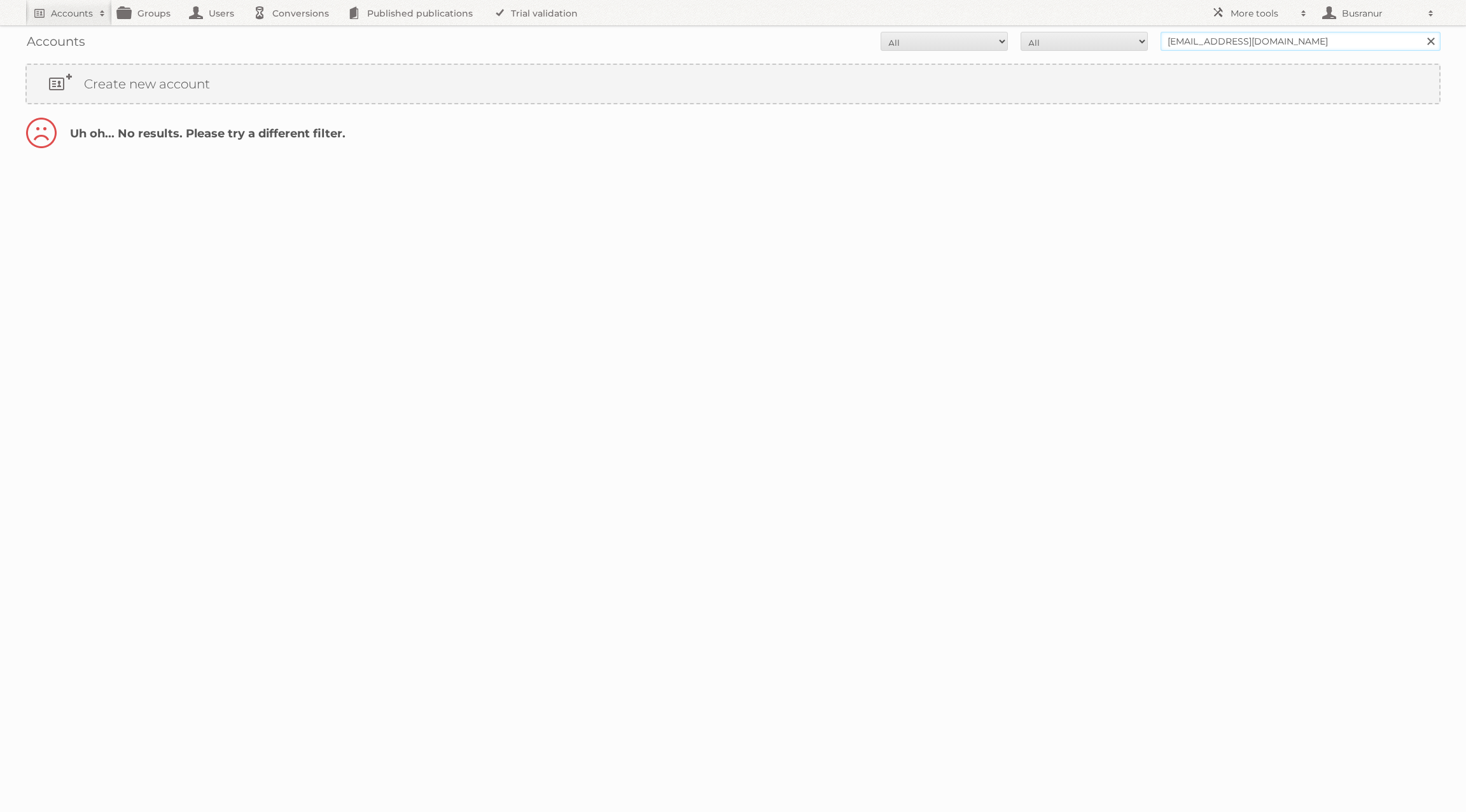
click at [1204, 41] on input "[EMAIL_ADDRESS][DOMAIN_NAME]" at bounding box center [1301, 41] width 280 height 19
type input "@[DOMAIN_NAME]"
click at [1421, 32] on input "Search" at bounding box center [1430, 41] width 19 height 19
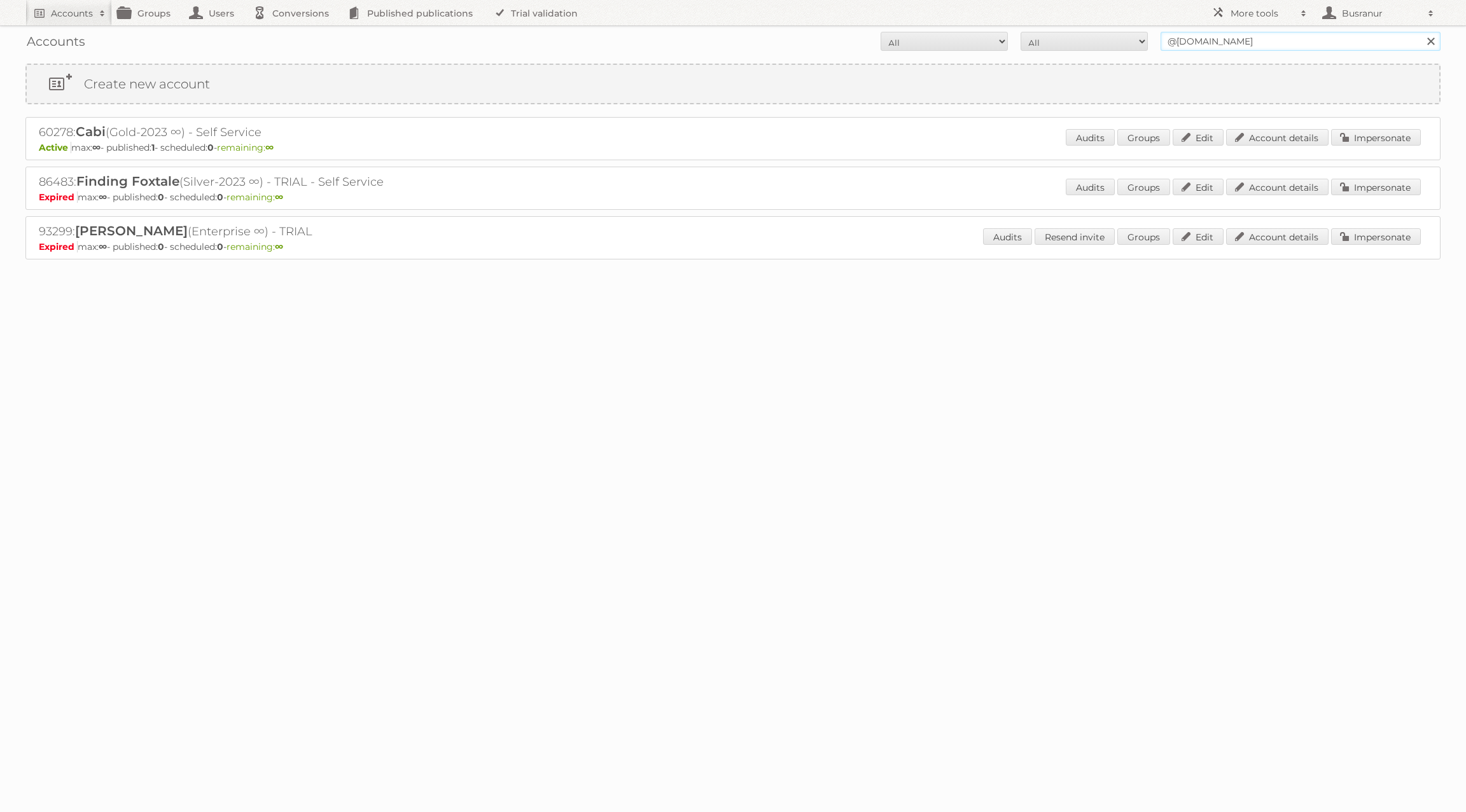
click at [1184, 45] on input "@cabiexperience.com" at bounding box center [1301, 41] width 280 height 19
paste input "[PERSON_NAME][EMAIL_ADDRESS][PERSON_NAME][DOMAIN_NAME]"
type input "[PERSON_NAME][EMAIL_ADDRESS][PERSON_NAME][DOMAIN_NAME]"
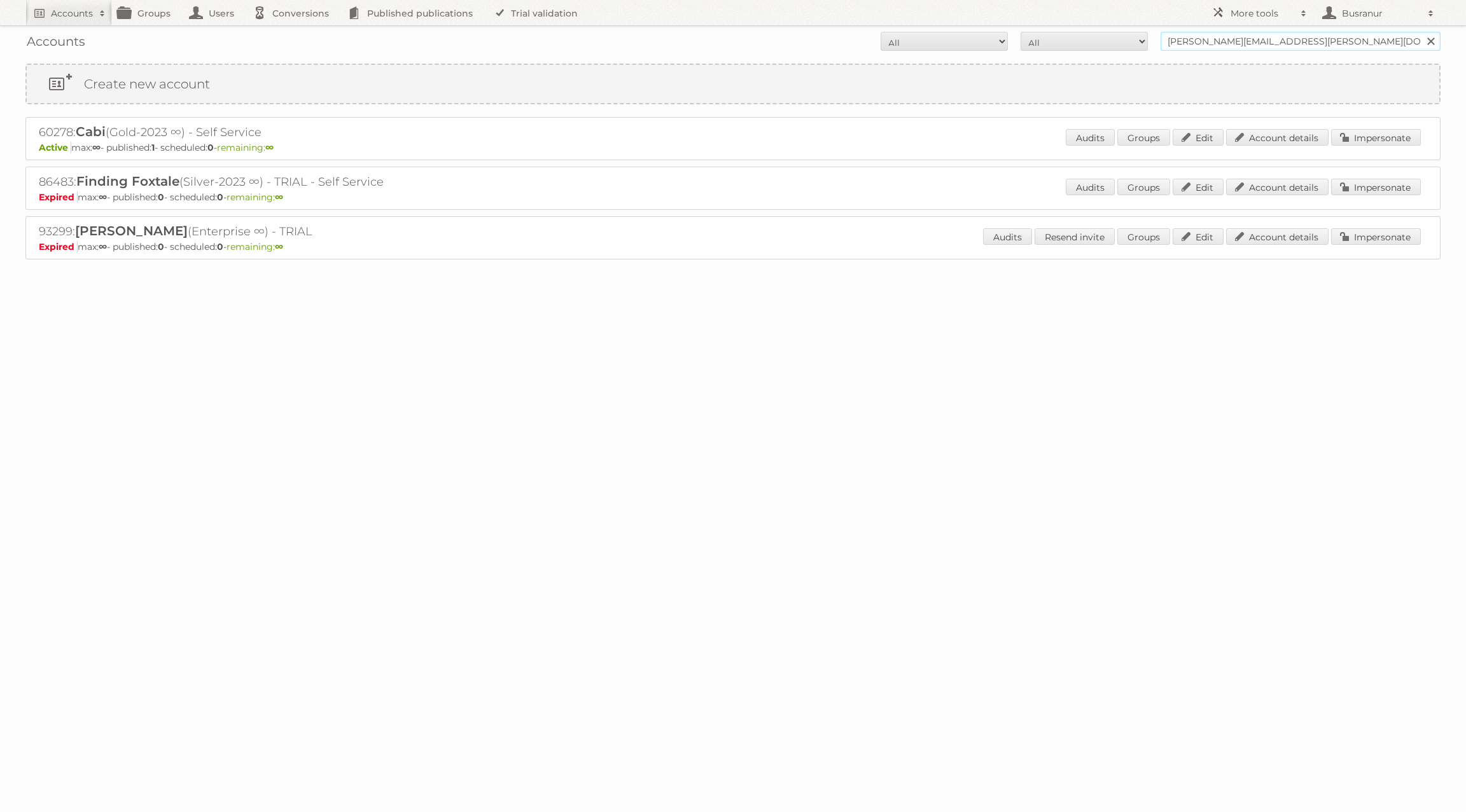
click at [1421, 32] on input "Search" at bounding box center [1430, 41] width 19 height 19
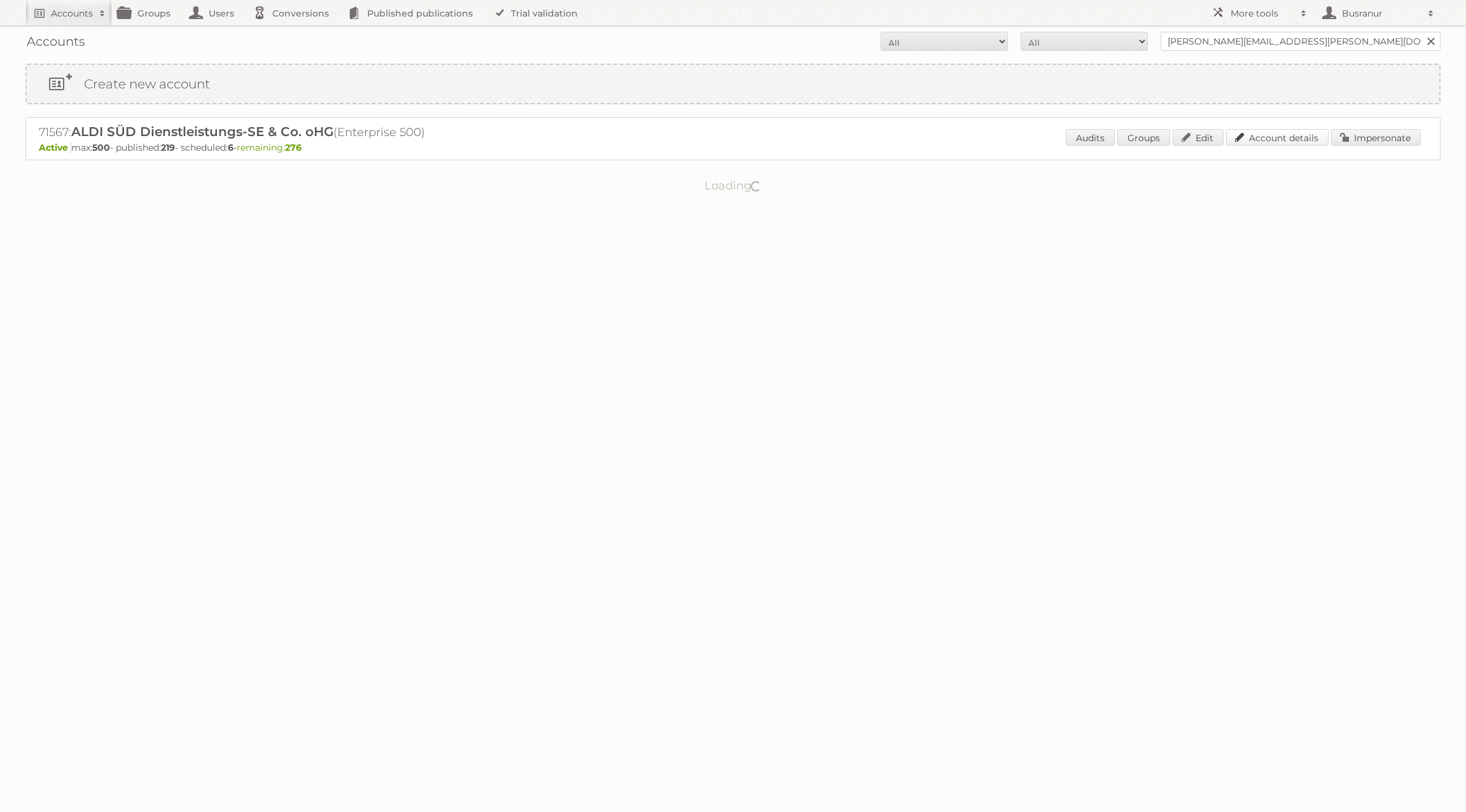
click at [1303, 136] on link "Account details" at bounding box center [1277, 137] width 102 height 17
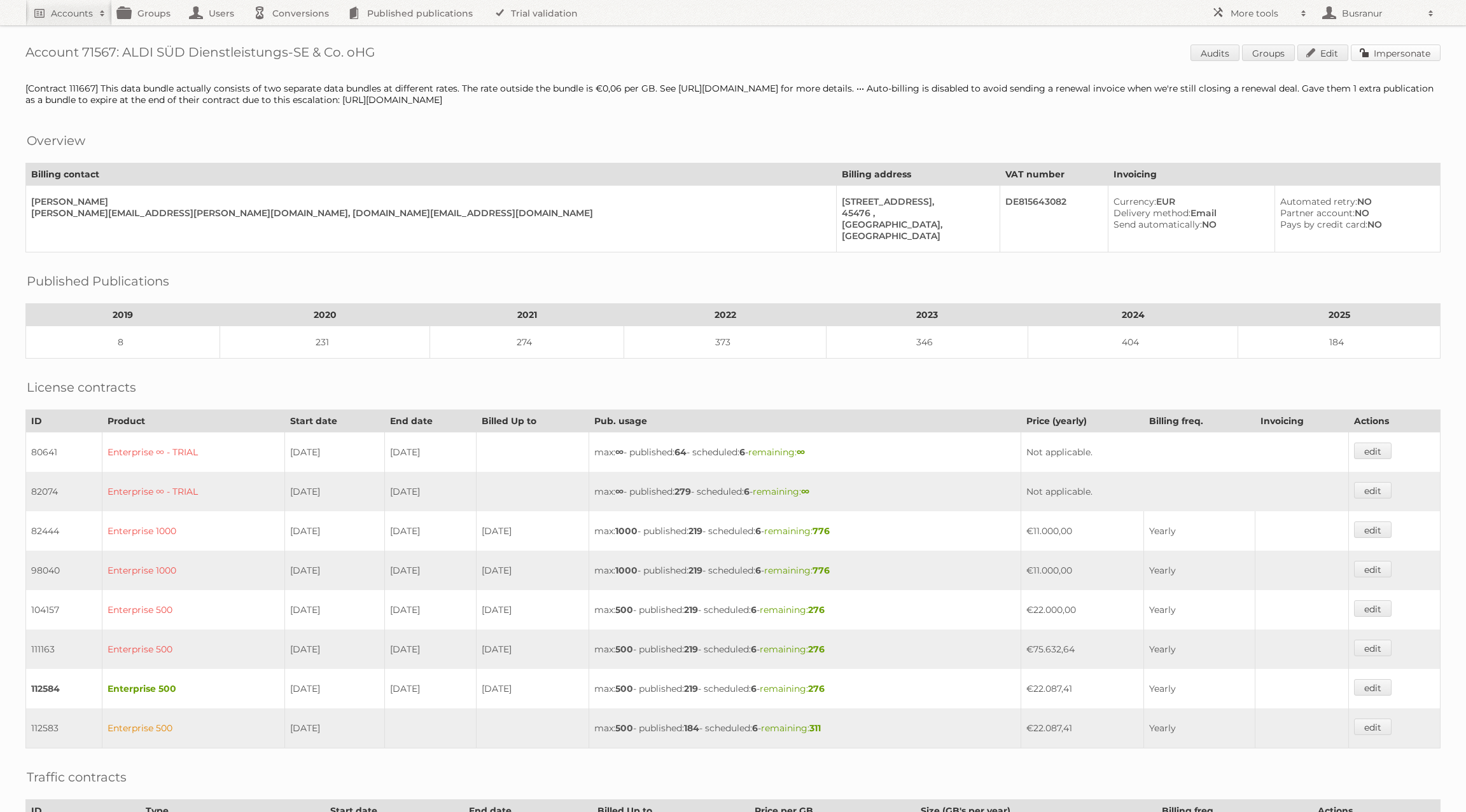
click at [1407, 47] on link "Impersonate" at bounding box center [1396, 53] width 89 height 17
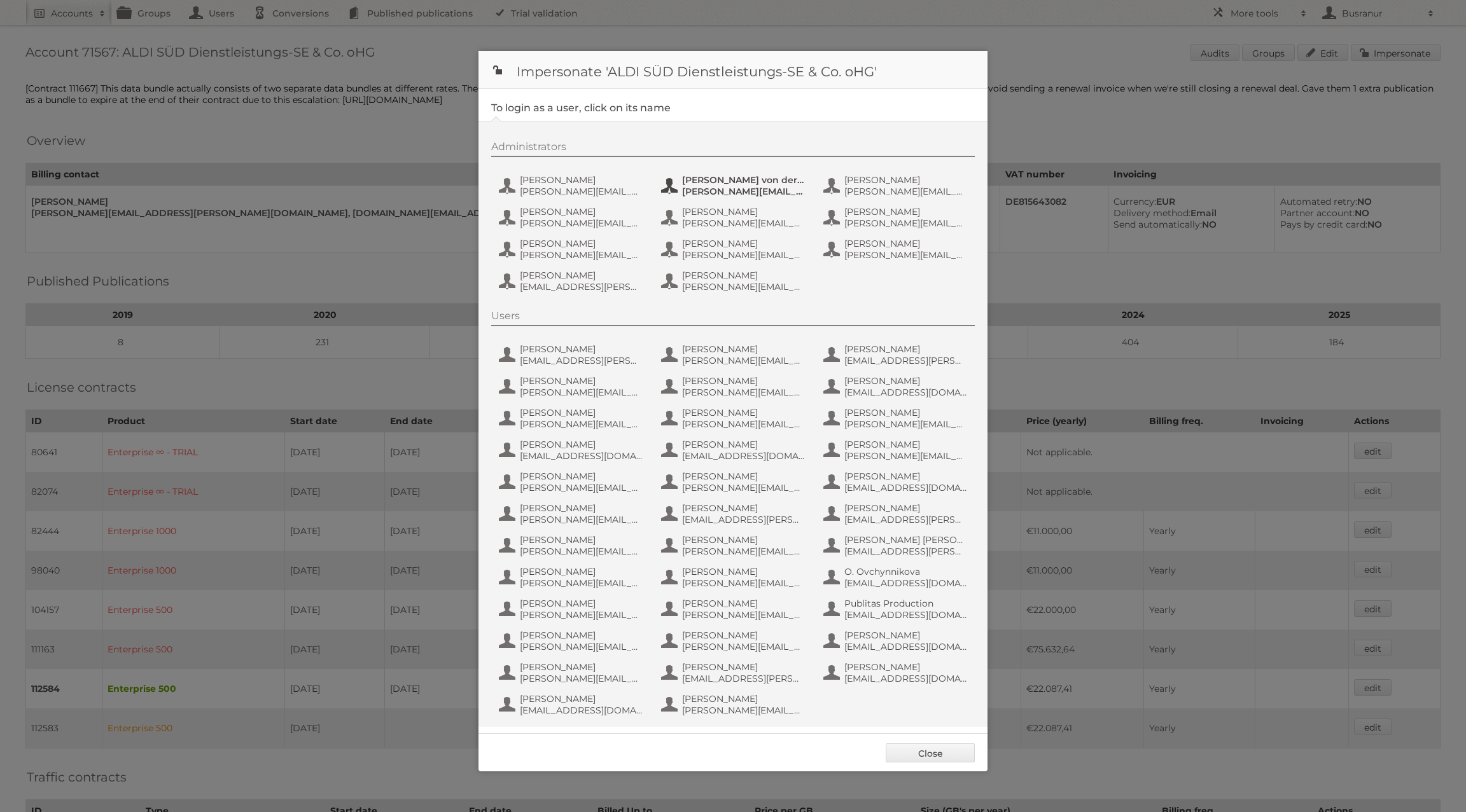
click at [757, 186] on span "[PERSON_NAME][EMAIL_ADDRESS][DOMAIN_NAME]" at bounding box center [743, 191] width 123 height 11
